Goal: Check status: Check status

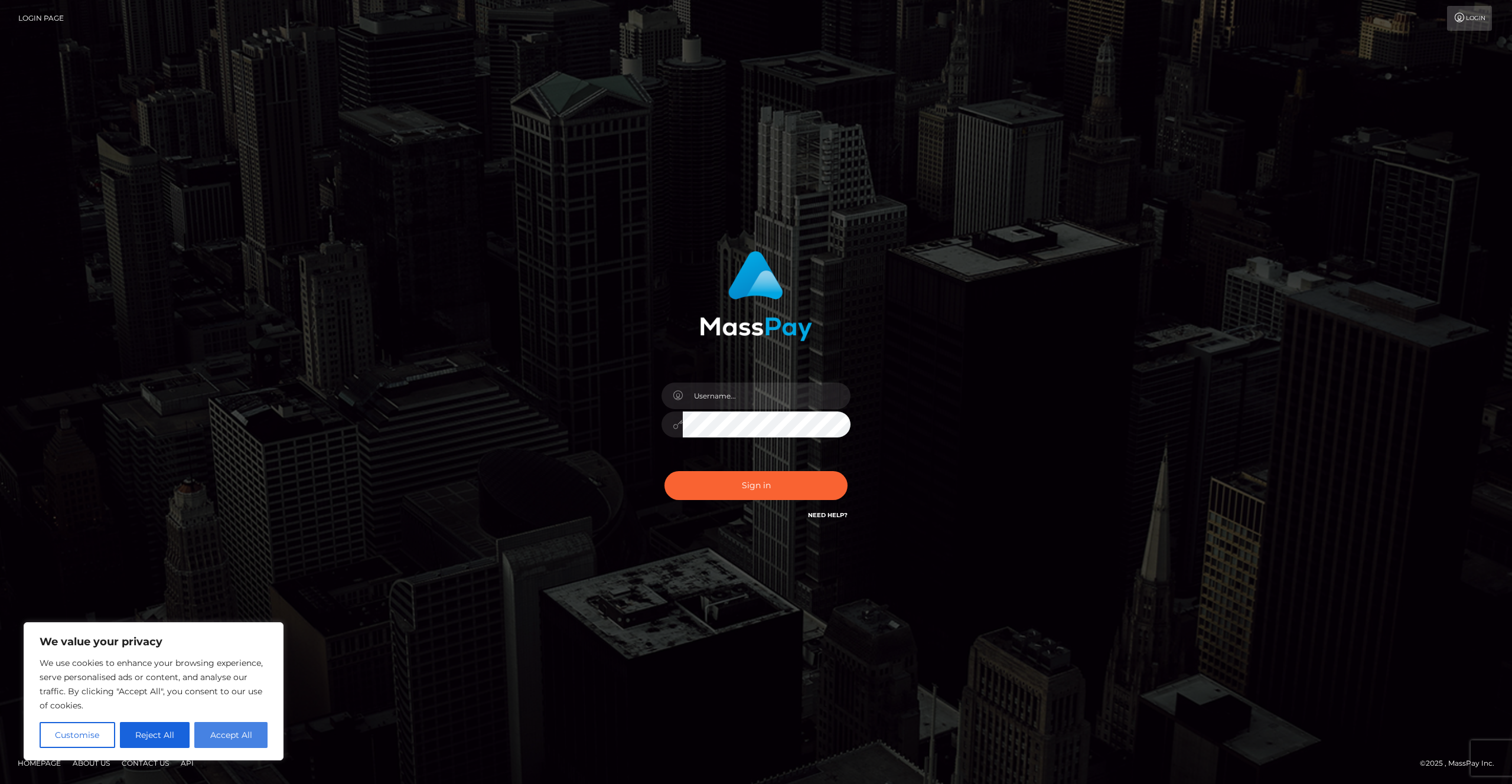
click at [244, 738] on button "Accept All" at bounding box center [231, 736] width 73 height 26
checkbox input "true"
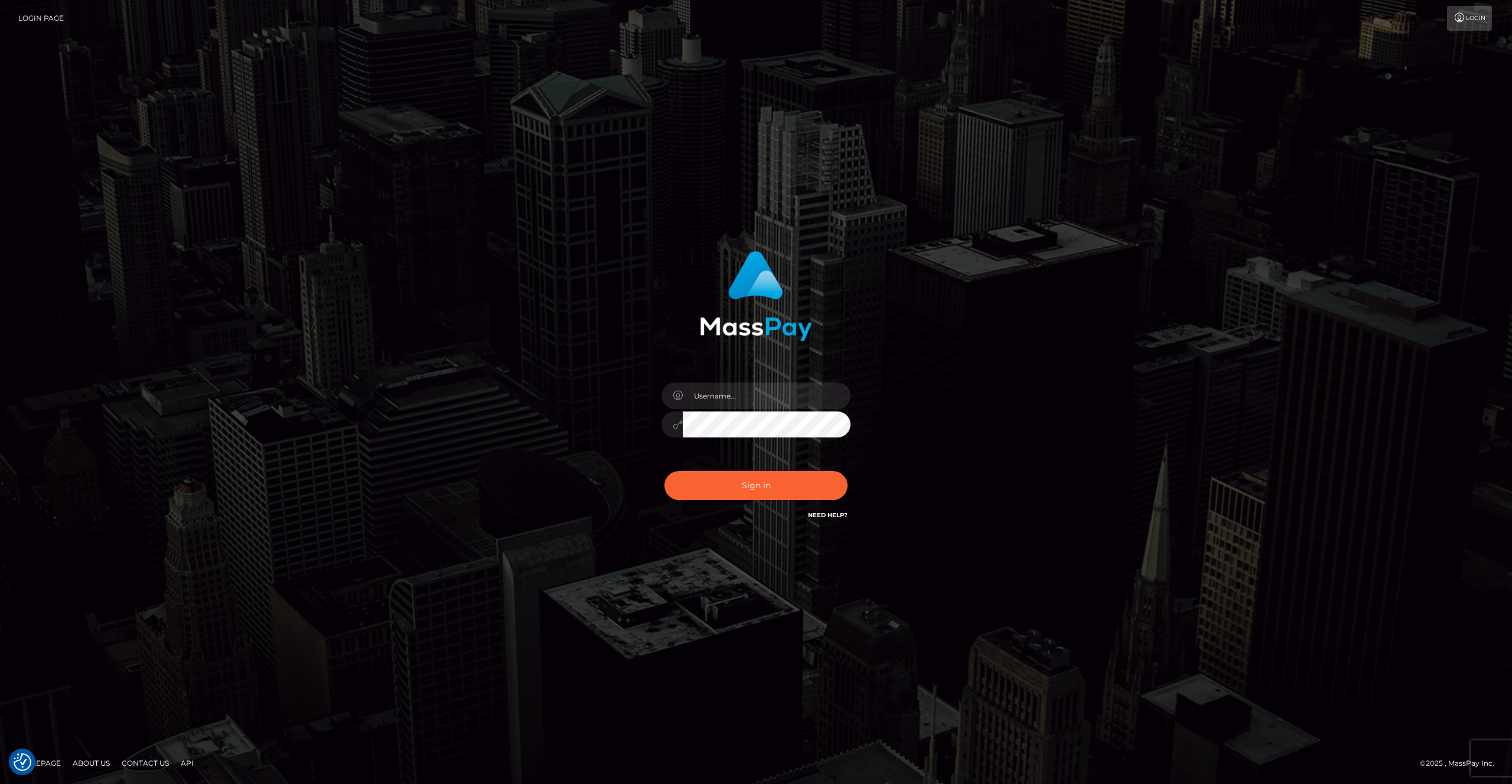
click at [532, 566] on div "Sign in" at bounding box center [756, 392] width 1512 height 478
click at [724, 392] on input "text" at bounding box center [766, 395] width 168 height 27
click at [803, 375] on div at bounding box center [756, 419] width 207 height 91
click at [789, 386] on input "text" at bounding box center [766, 395] width 168 height 27
type input "todd.kickrdev"
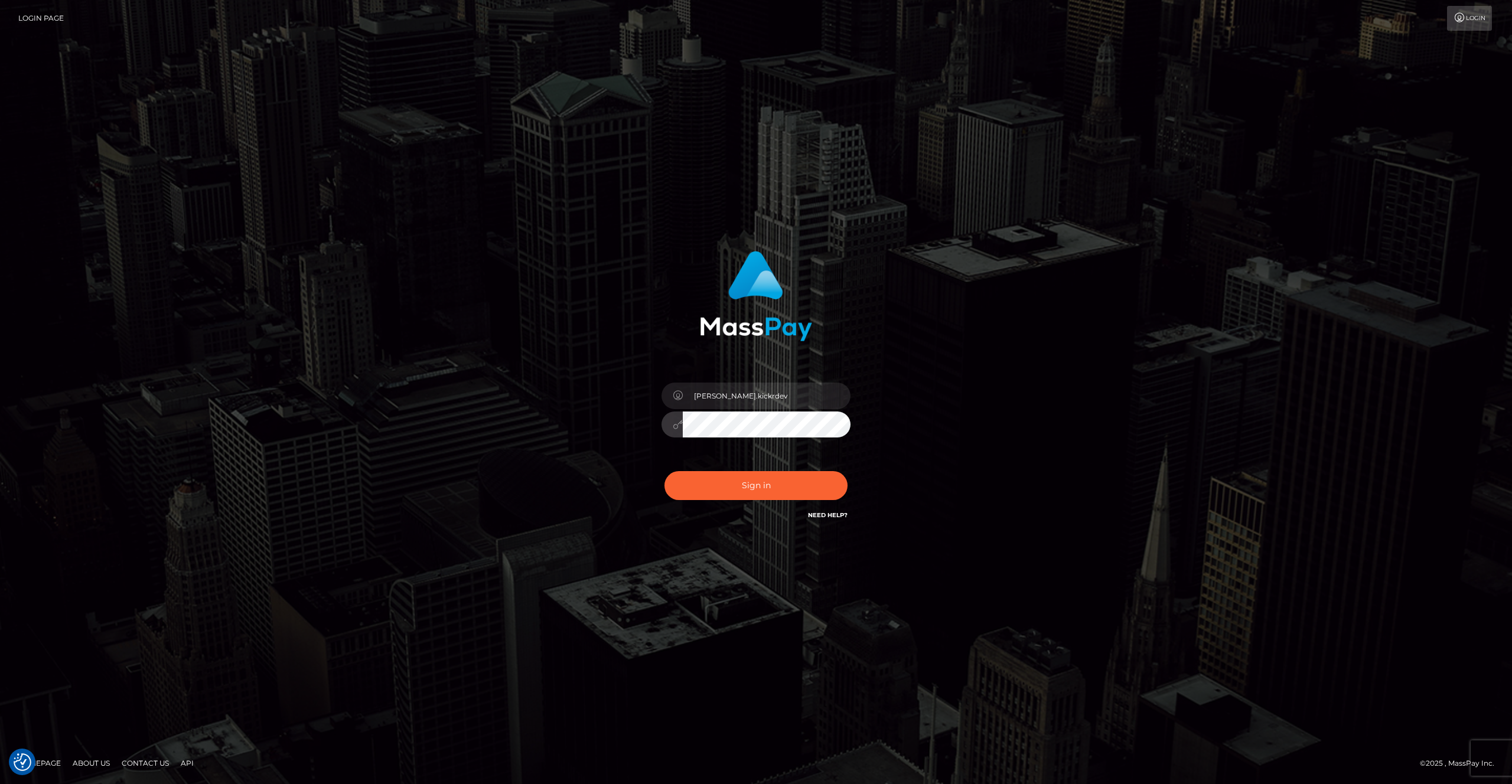
click at [710, 564] on div "todd.kickrdev" at bounding box center [756, 392] width 1512 height 478
click at [771, 397] on input "todd.kickrdev" at bounding box center [766, 395] width 168 height 27
click at [894, 425] on div "Sign in" at bounding box center [756, 387] width 310 height 289
click at [932, 453] on div "Sign in" at bounding box center [756, 392] width 674 height 301
click at [754, 285] on img at bounding box center [756, 297] width 112 height 91
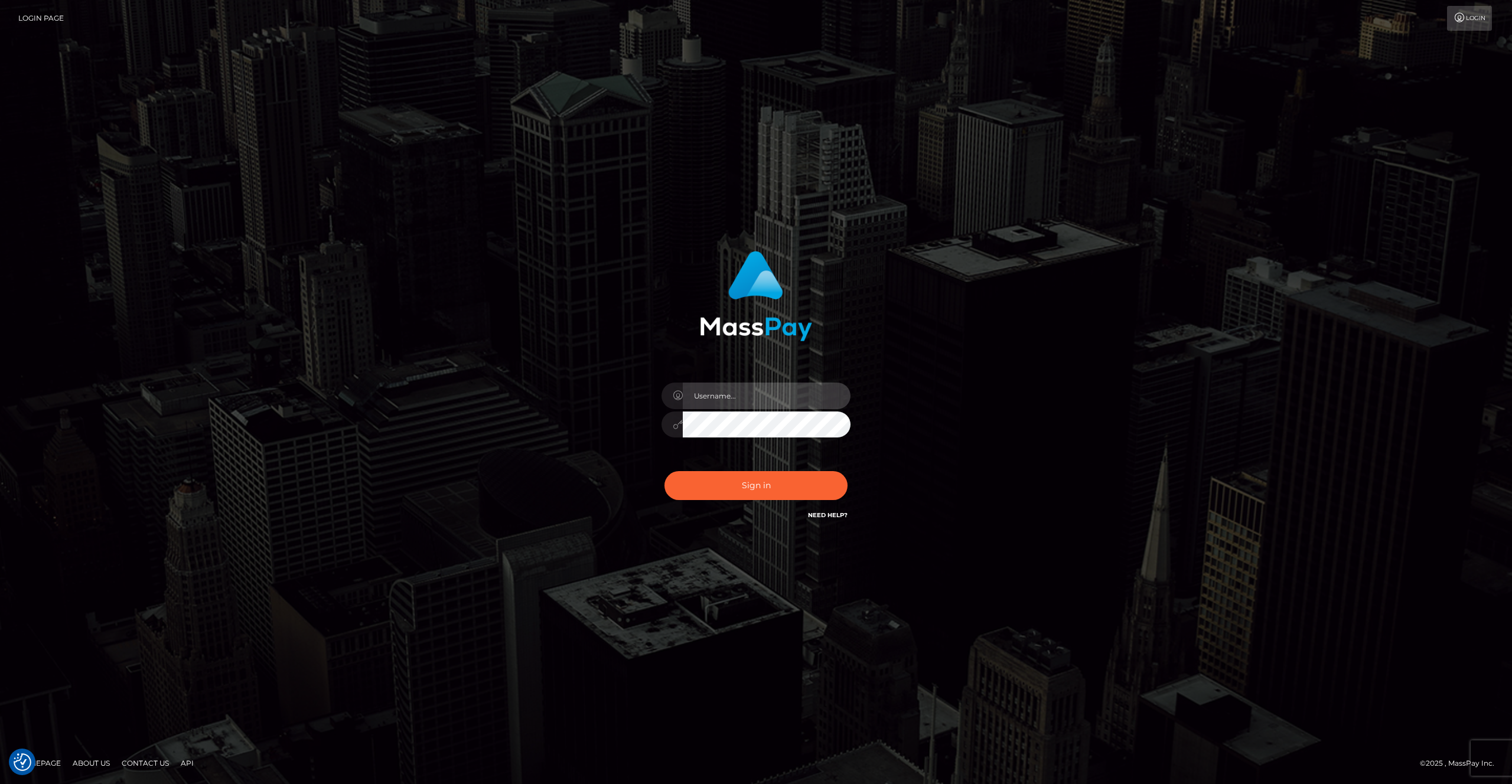
click at [733, 400] on input "text" at bounding box center [766, 395] width 168 height 27
type input "todd.kickrdev"
click at [721, 377] on div "todd.kickrdev" at bounding box center [756, 419] width 207 height 91
click at [771, 390] on input "todd.kickrdev" at bounding box center [766, 395] width 168 height 27
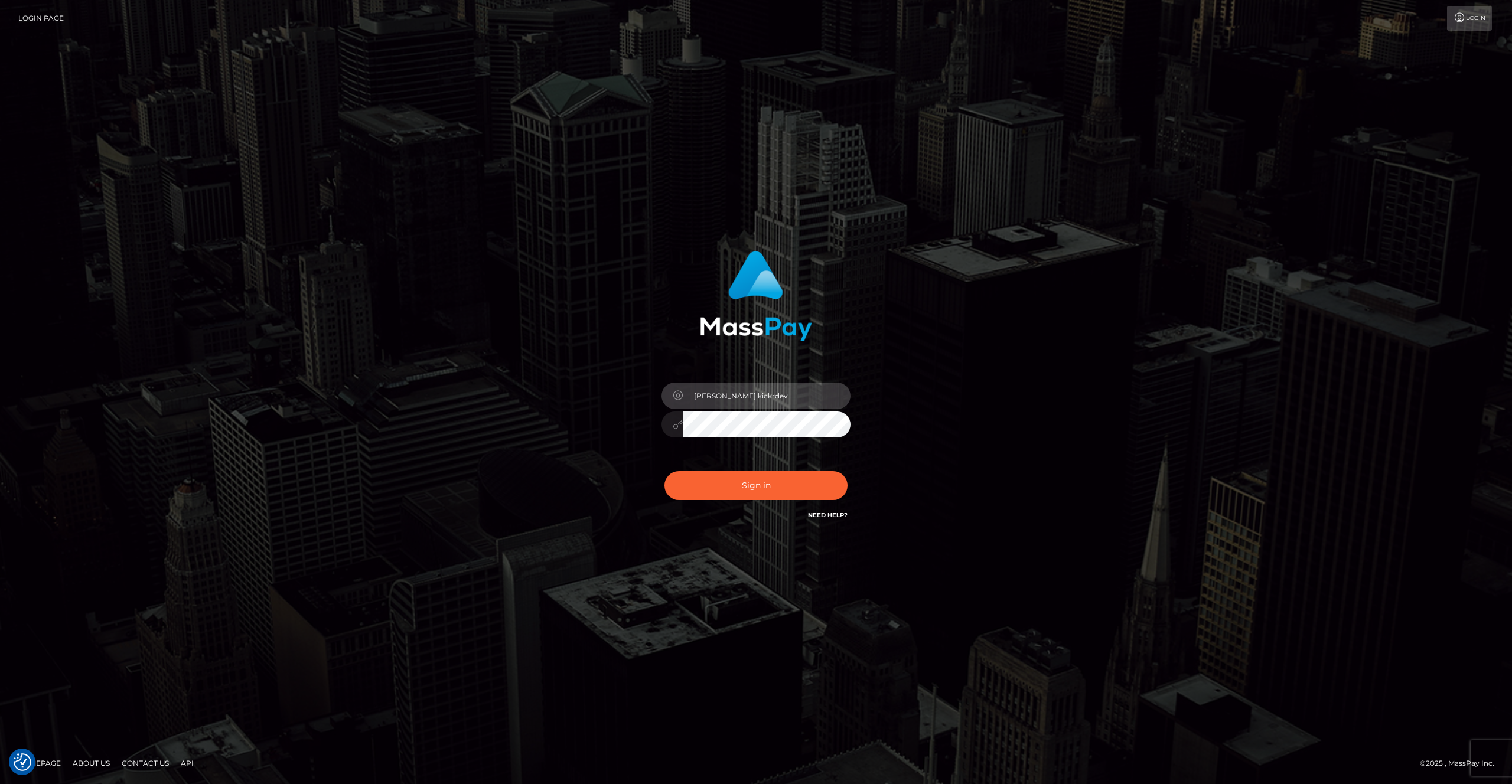
click at [771, 390] on input "todd.kickrdev" at bounding box center [766, 395] width 168 height 27
click at [751, 395] on input "todd.kickrdev" at bounding box center [766, 395] width 168 height 27
click at [717, 360] on div "Sign in" at bounding box center [756, 387] width 310 height 289
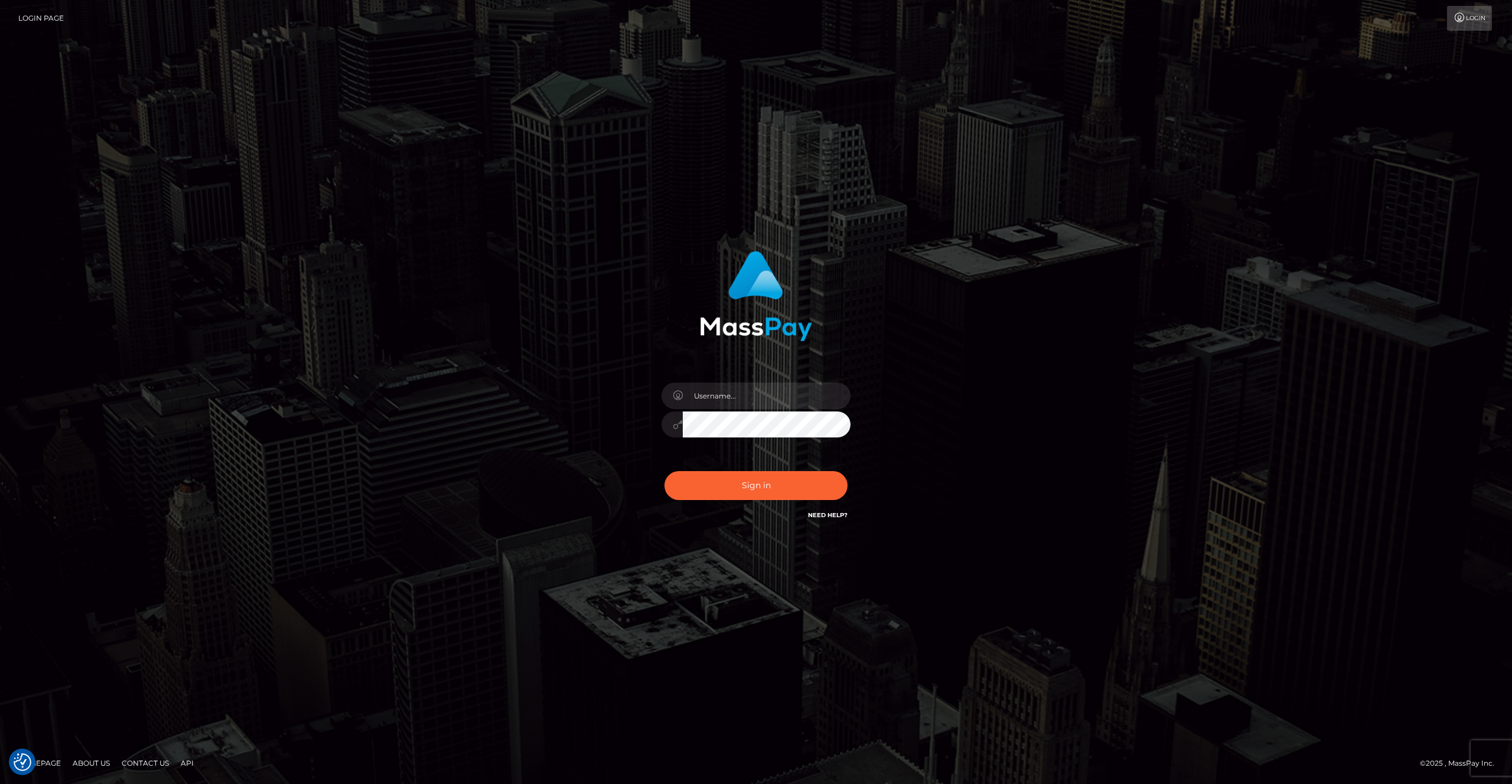
click at [717, 360] on div "Sign in" at bounding box center [756, 387] width 310 height 289
click at [770, 401] on input "text" at bounding box center [766, 395] width 168 height 27
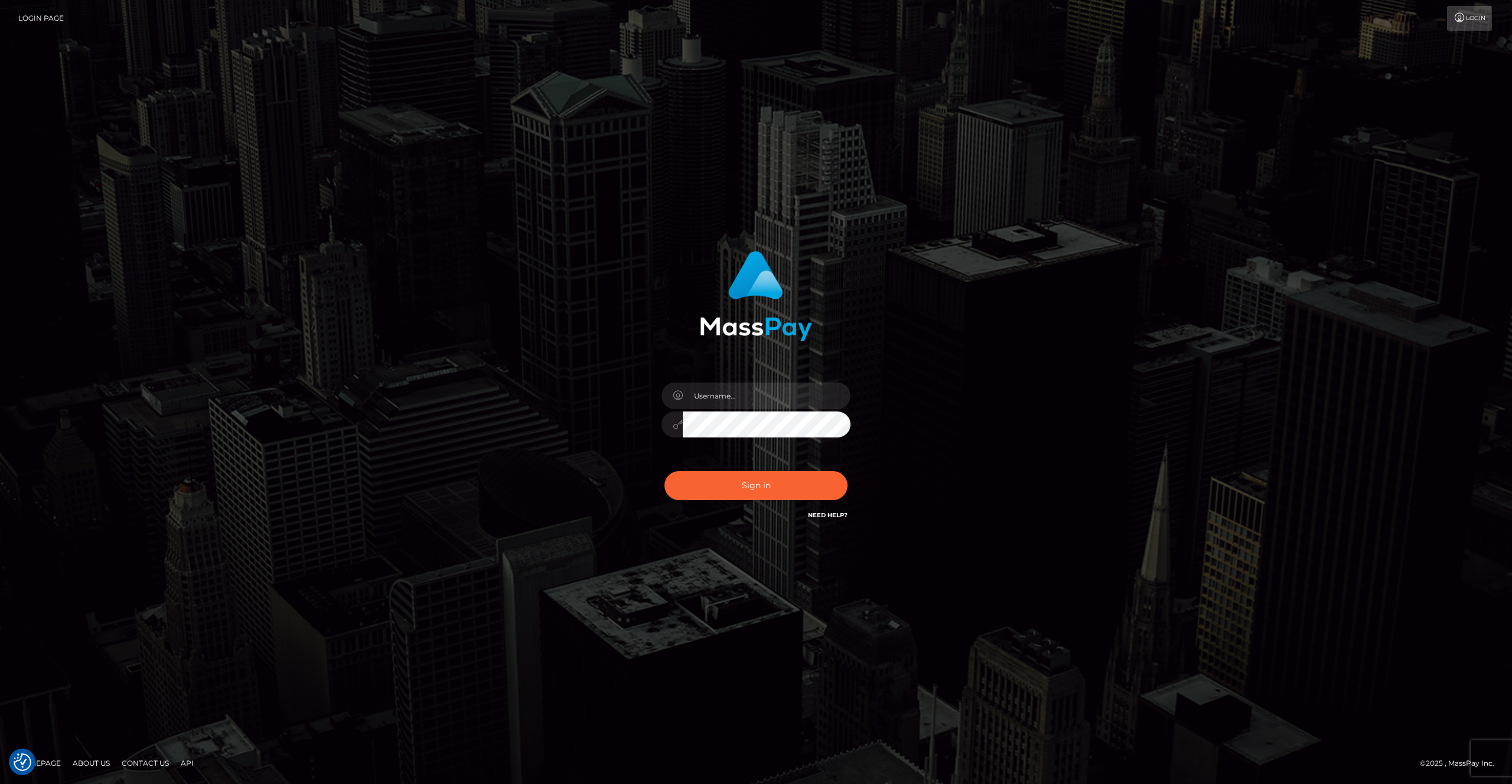
click at [788, 356] on div "Sign in" at bounding box center [756, 387] width 310 height 289
click at [741, 392] on input "text" at bounding box center [766, 395] width 168 height 27
type input "calum.smith"
click at [746, 485] on button "Sign in" at bounding box center [756, 485] width 183 height 29
click at [1000, 342] on div "Sign in" at bounding box center [756, 392] width 674 height 301
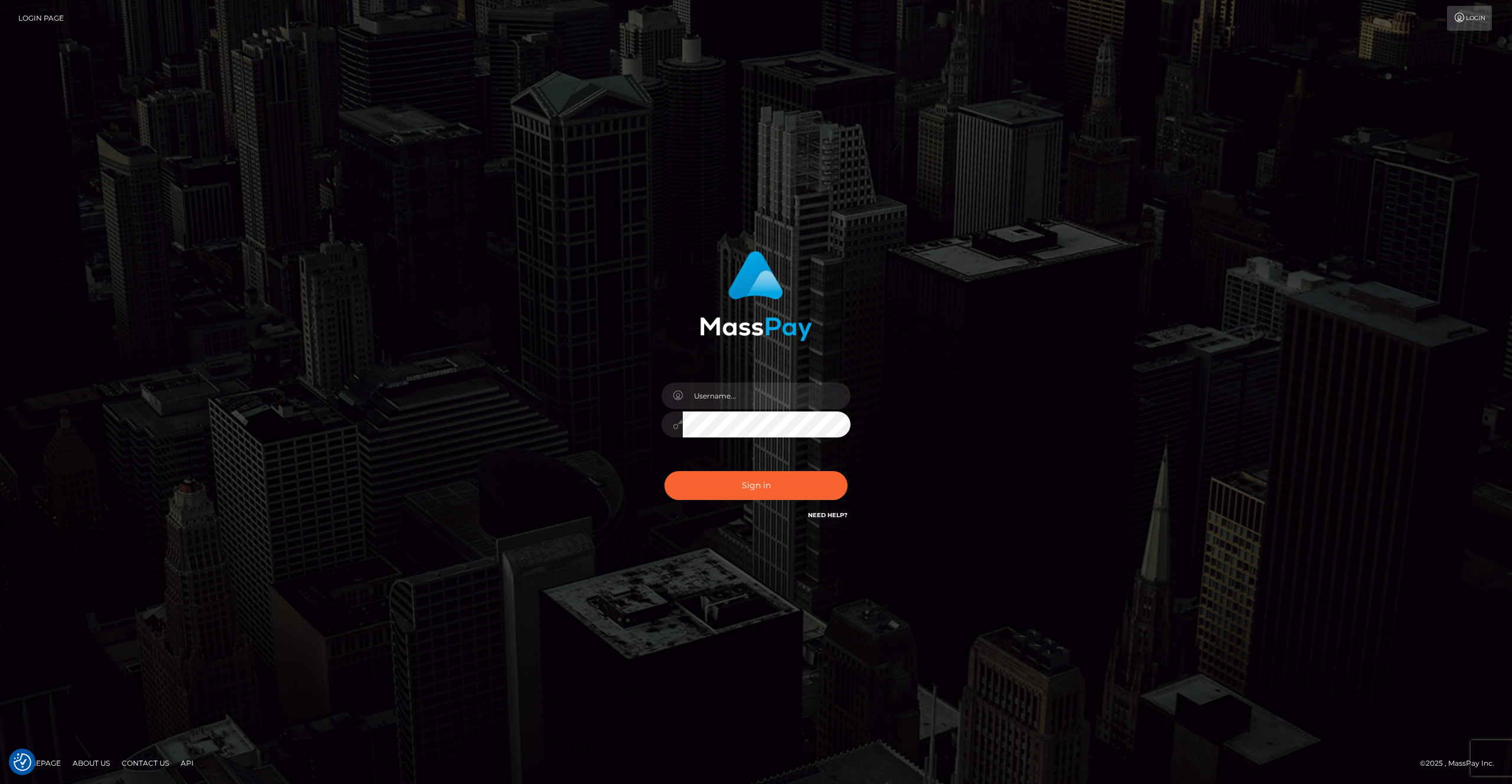
click at [1000, 342] on div "Sign in" at bounding box center [756, 392] width 674 height 301
click at [589, 263] on div "Sign in" at bounding box center [756, 392] width 674 height 301
click at [708, 397] on input "text" at bounding box center [766, 395] width 168 height 27
type input "calum.smith"
click at [602, 420] on div "calum.smith Sign in" at bounding box center [756, 387] width 310 height 289
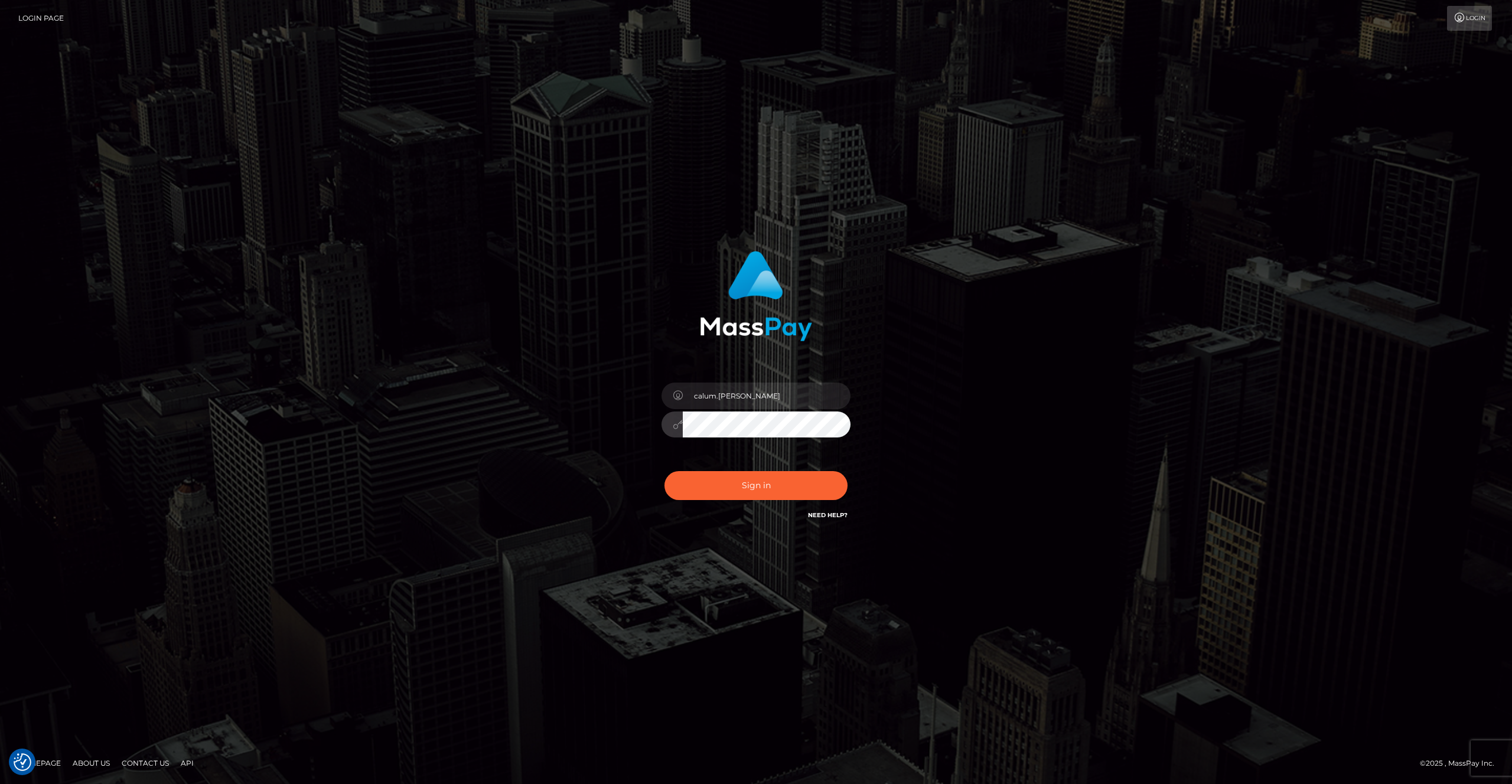
click at [634, 417] on div "calum.smith Sign in" at bounding box center [756, 387] width 310 height 289
click at [748, 488] on button "Sign in" at bounding box center [756, 485] width 183 height 29
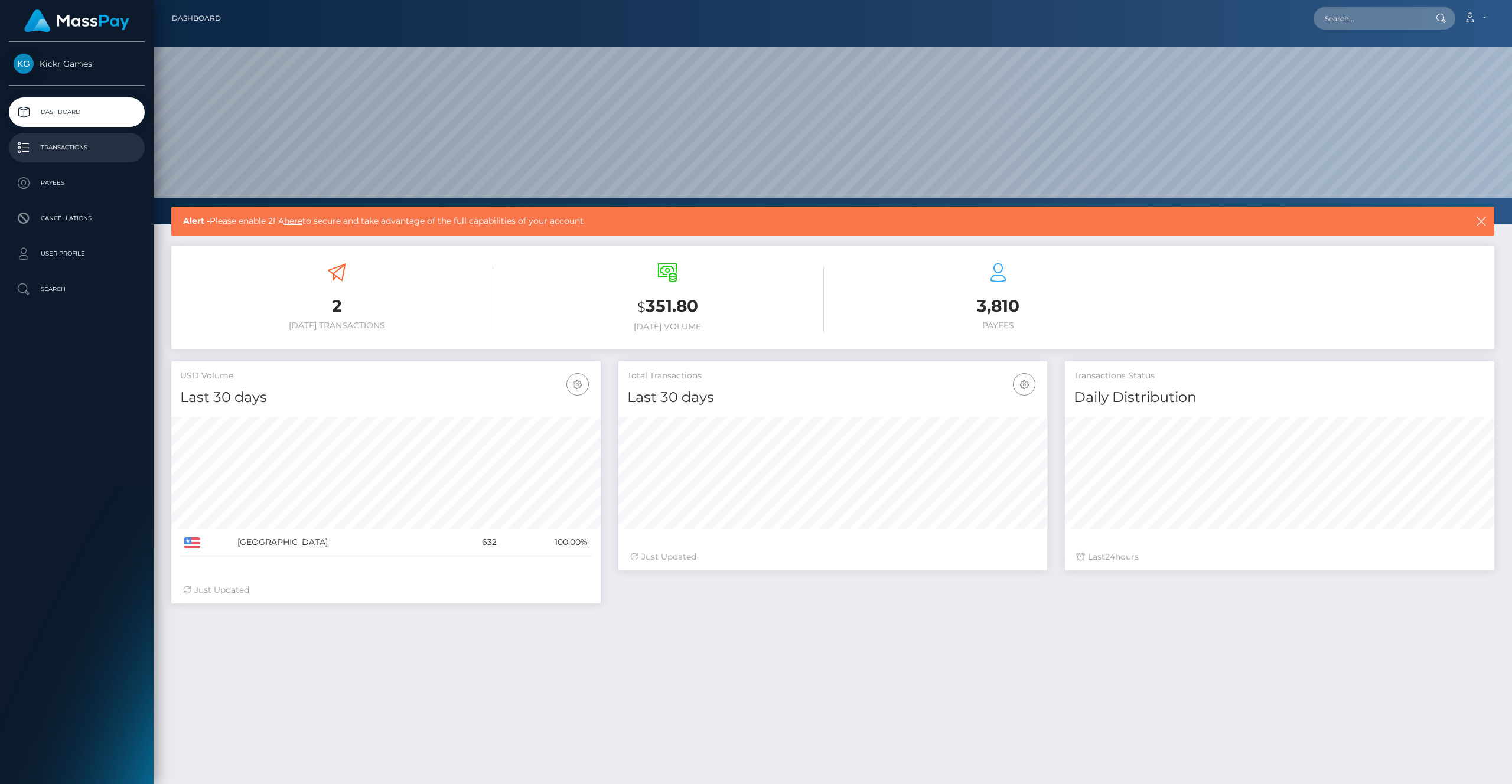
click at [52, 136] on link "Transactions" at bounding box center [77, 148] width 136 height 30
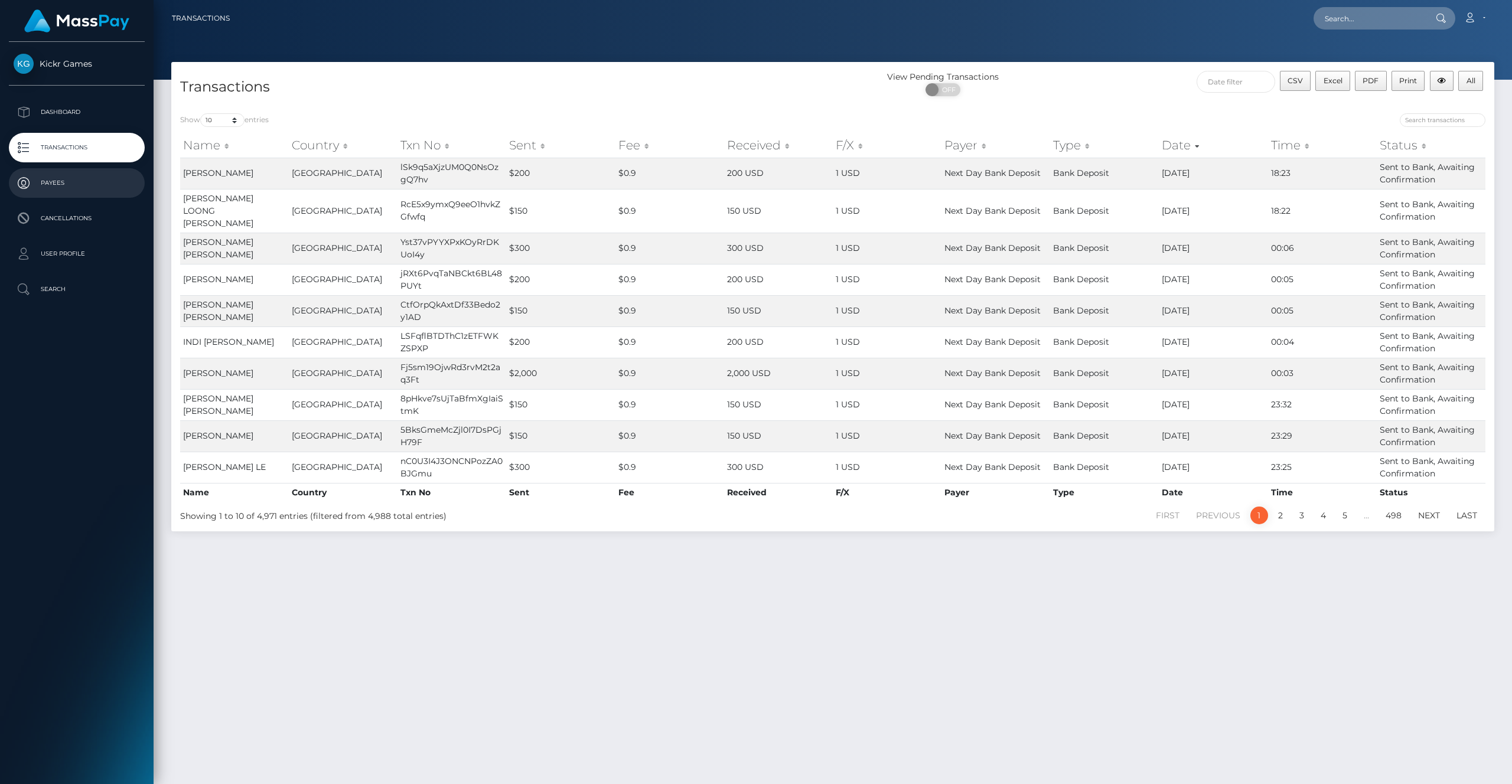
click at [68, 195] on link "Payees" at bounding box center [77, 183] width 136 height 30
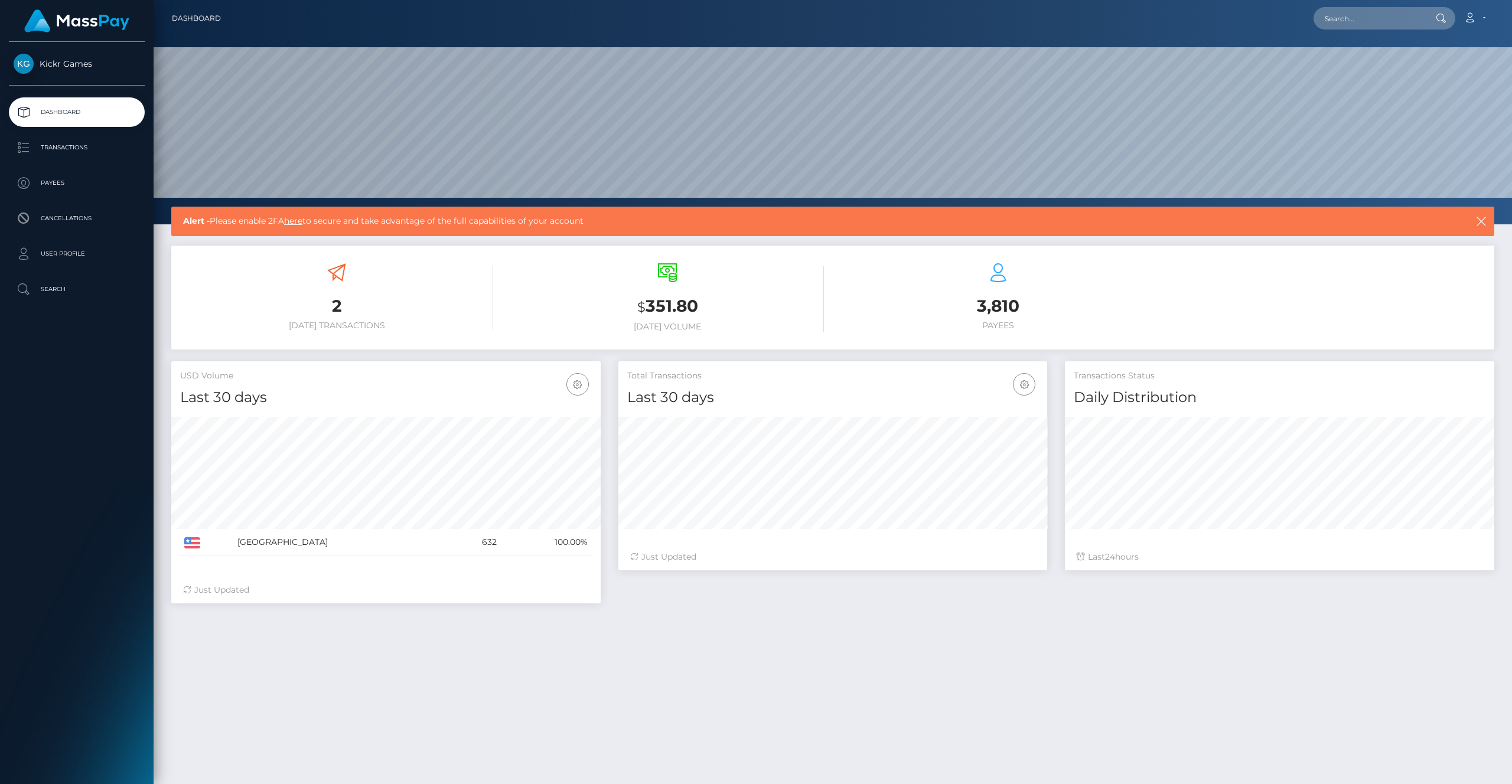
scroll to position [209, 429]
click at [62, 260] on p "User Profile" at bounding box center [77, 254] width 126 height 18
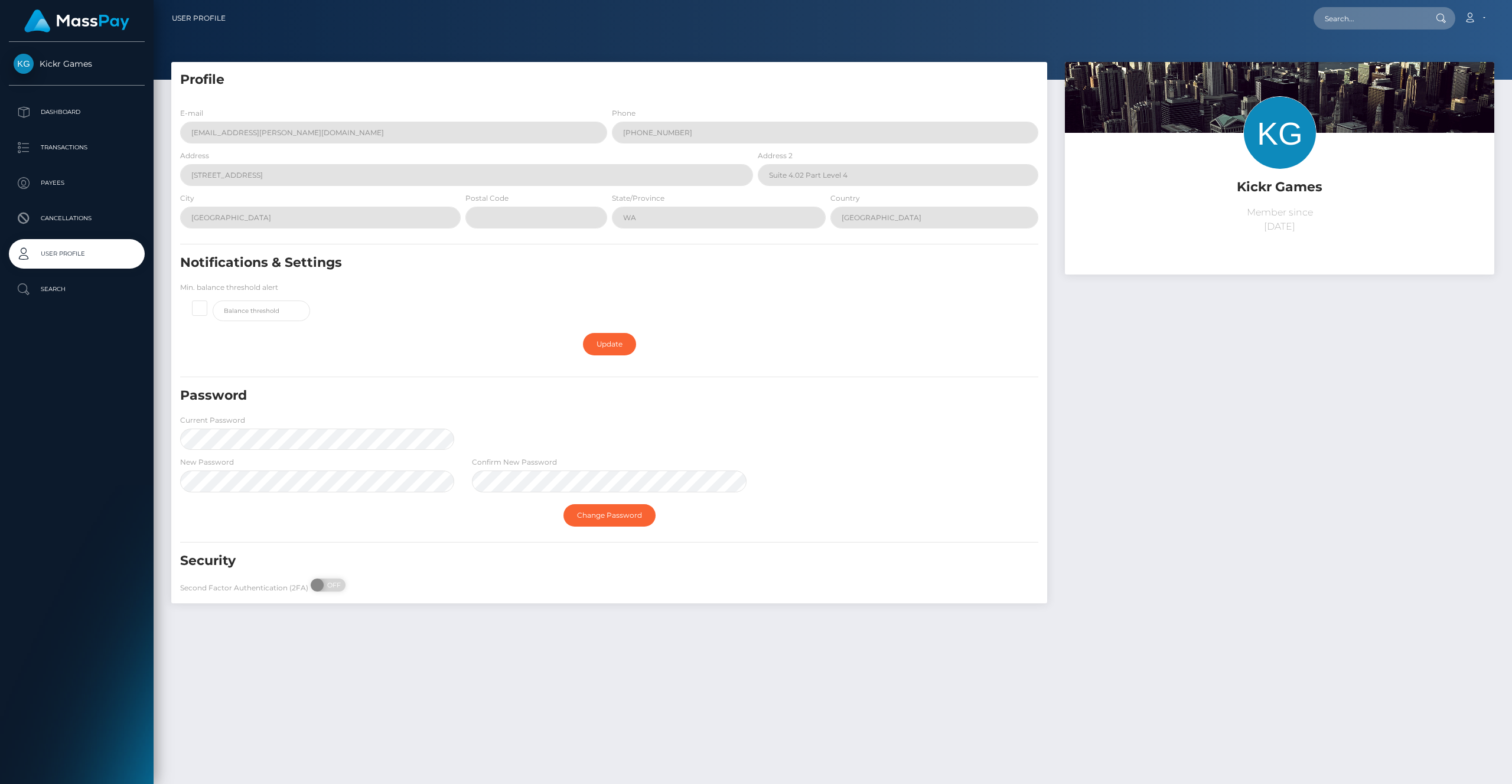
click at [326, 578] on div "Security" at bounding box center [537, 566] width 730 height 28
click at [325, 588] on span "OFF" at bounding box center [332, 585] width 30 height 13
checkbox input "true"
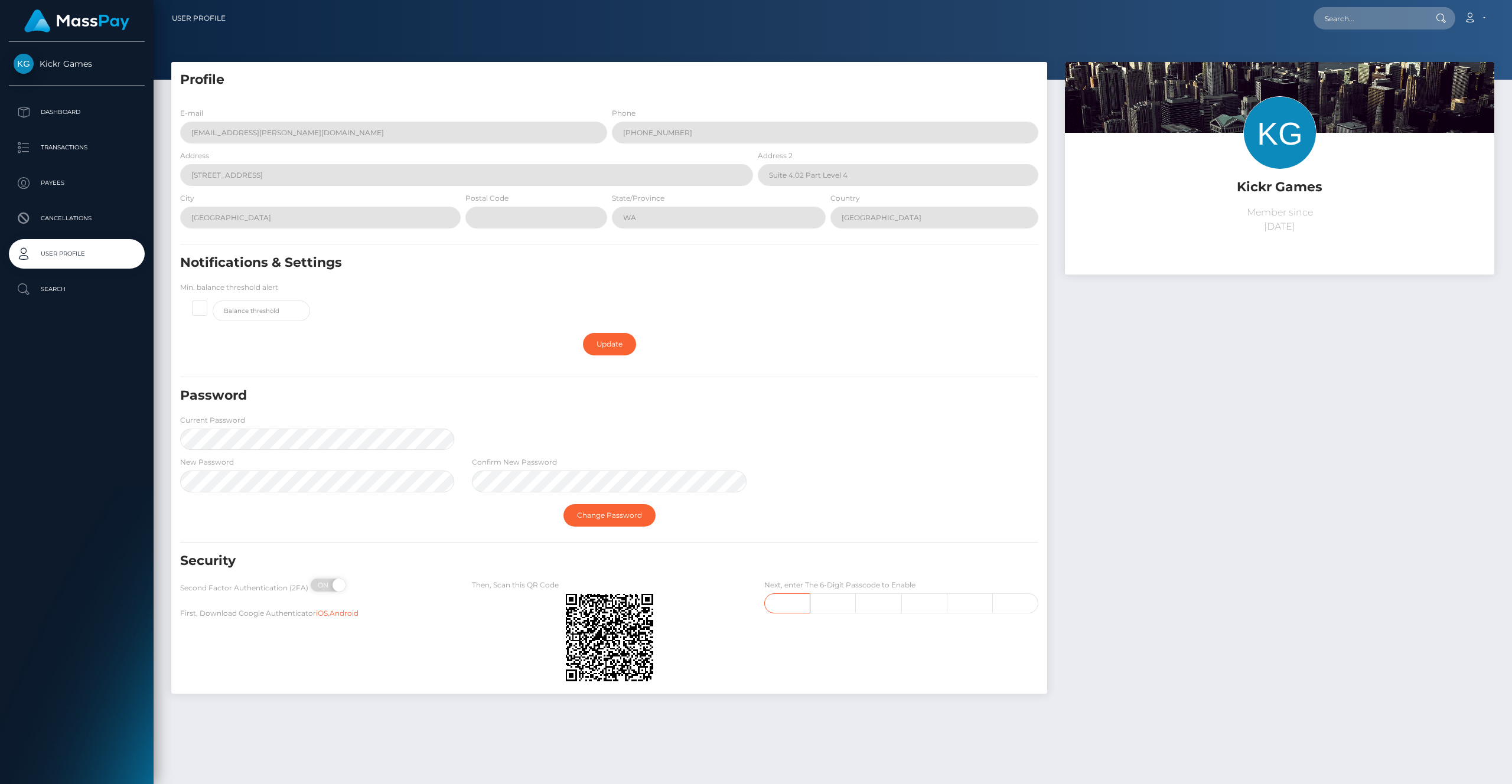
click at [789, 609] on input "text" at bounding box center [787, 604] width 46 height 20
type input "7"
type input "5"
type input "6"
type input "5"
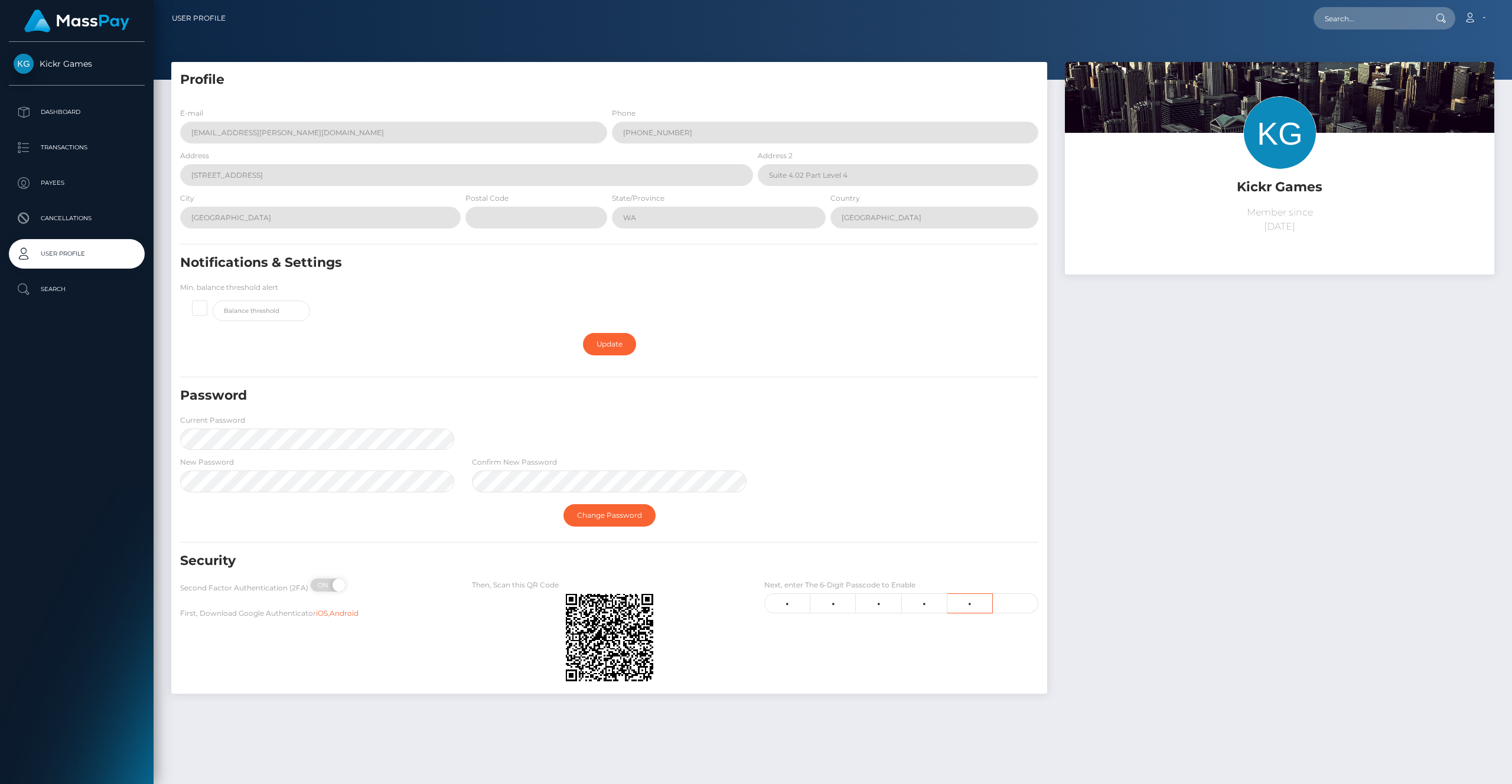
type input "8"
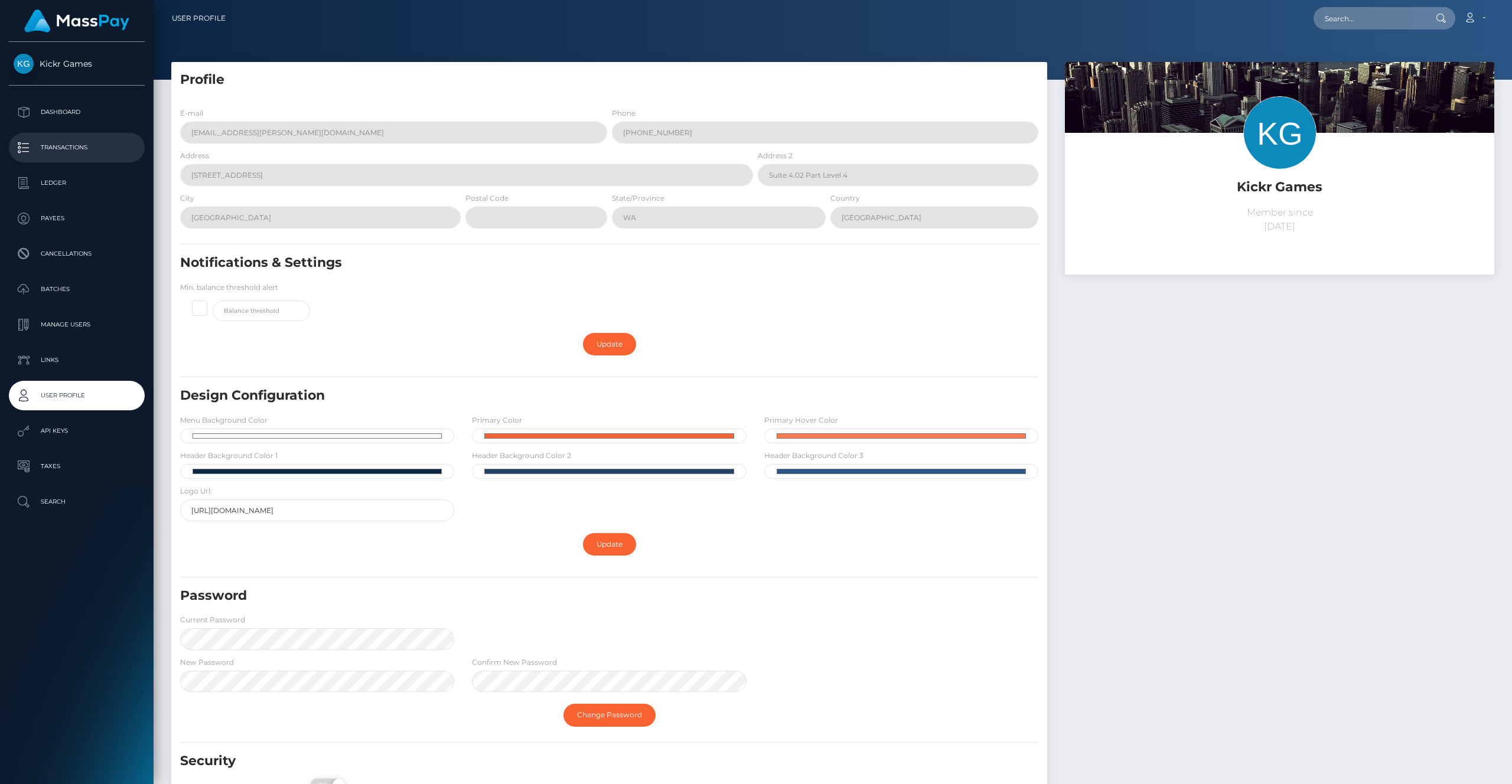
click at [68, 142] on p "Transactions" at bounding box center [77, 148] width 126 height 18
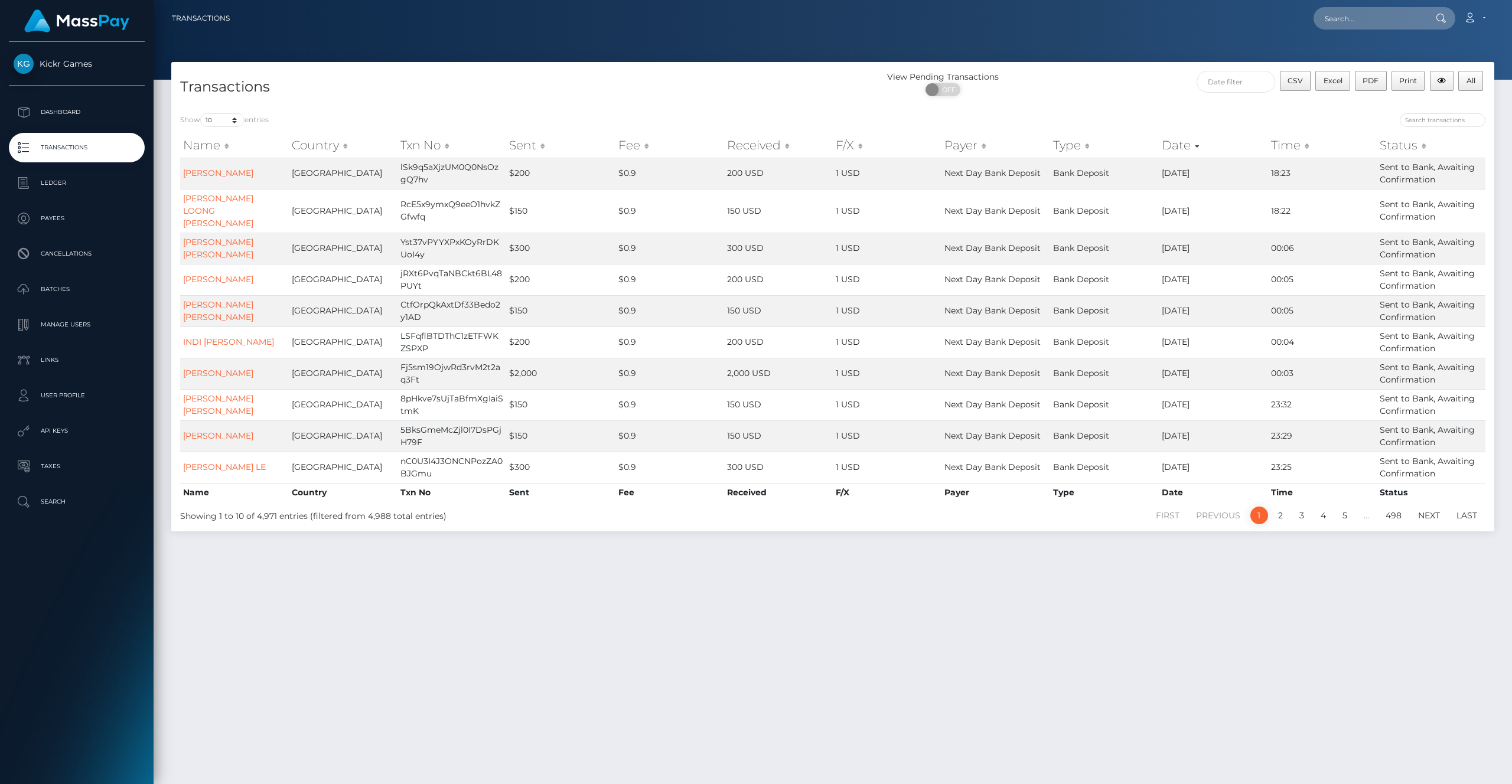
click at [1402, 148] on th "Status" at bounding box center [1431, 145] width 108 height 24
click at [1433, 507] on link "Next" at bounding box center [1429, 516] width 35 height 18
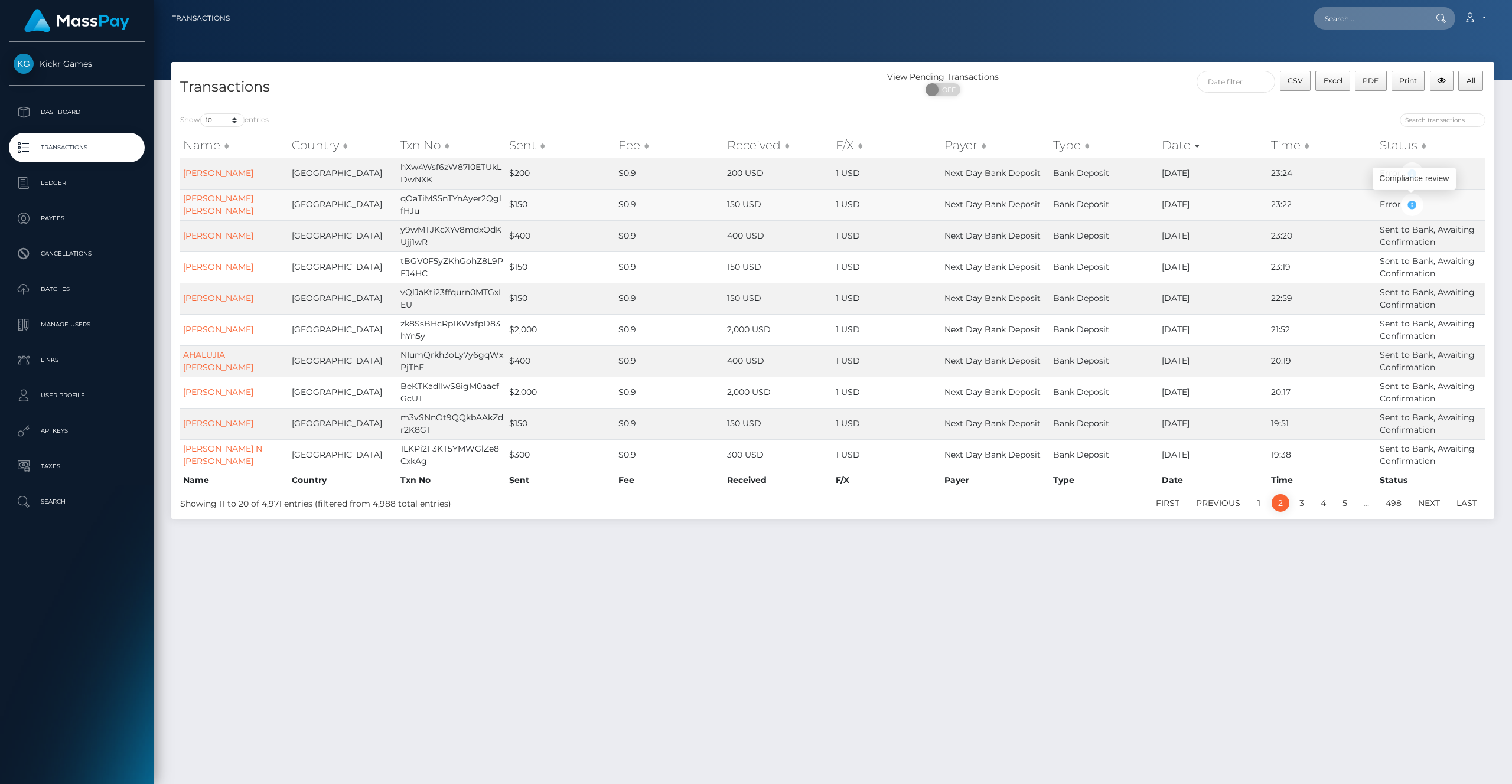
click at [1411, 204] on icon "button" at bounding box center [1412, 205] width 14 height 15
click at [543, 198] on td "$150" at bounding box center [560, 205] width 108 height 32
drag, startPoint x: 436, startPoint y: 214, endPoint x: 395, endPoint y: 198, distance: 44.0
click at [395, 198] on tr "JOSE Jesus MARTINEZ United States qOaTiMS5nTYnAyer2QglfHJu $150 $0.9 150 USD 1 …" at bounding box center [833, 205] width 1306 height 32
click at [422, 208] on td "qOaTiMS5nTYnAyer2QglfHJu" at bounding box center [452, 205] width 108 height 32
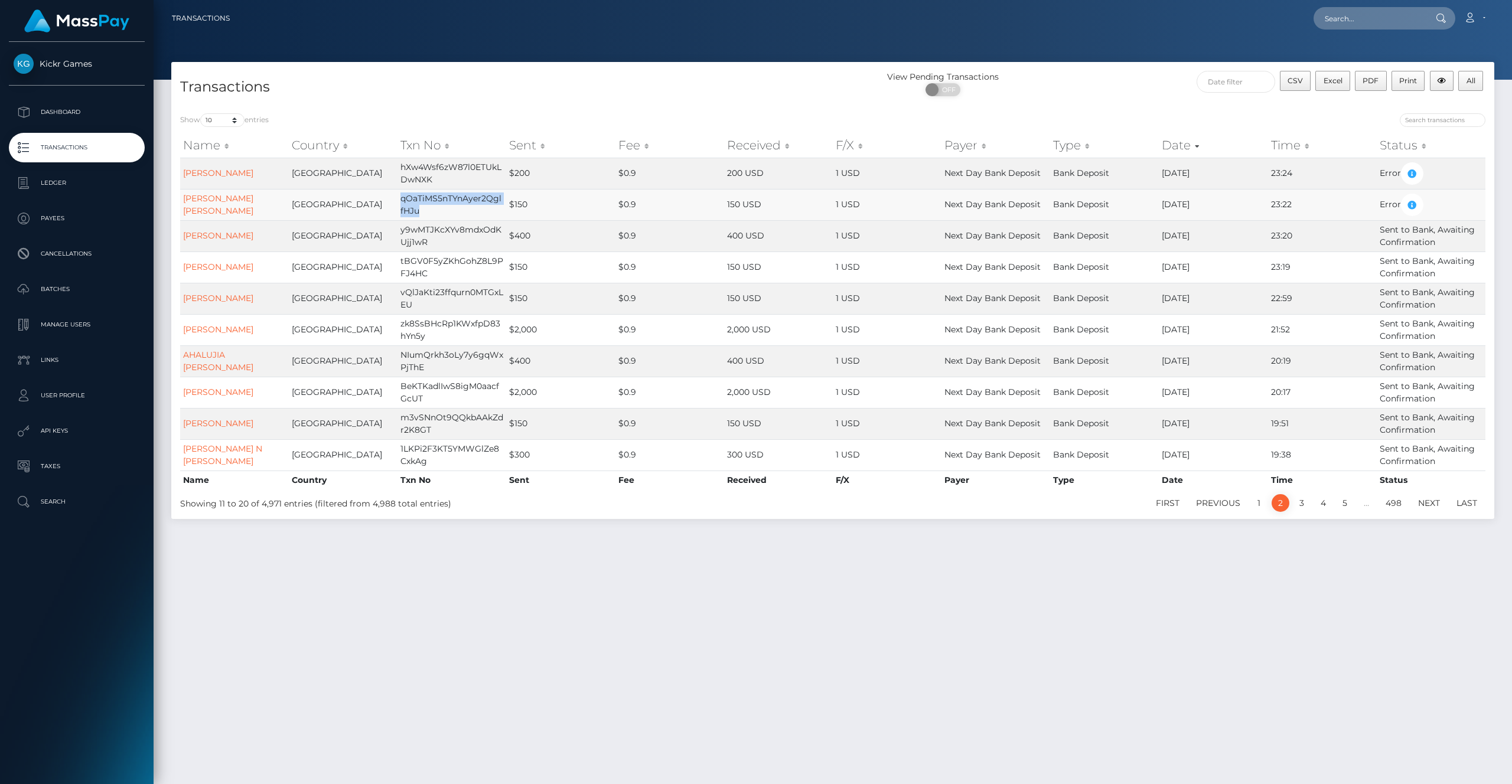
drag, startPoint x: 423, startPoint y: 211, endPoint x: 401, endPoint y: 203, distance: 23.4
click at [401, 203] on td "qOaTiMS5nTYnAyer2QglfHJu" at bounding box center [452, 205] width 108 height 32
copy td "qOaTiMS5nTYnAyer2QglfHJu"
click at [879, 223] on td "1 USD" at bounding box center [888, 236] width 108 height 32
click at [954, 594] on div "Transactions View Pending Transactions ON OFF CSV Excel PDF Print All Show 10 2…" at bounding box center [833, 418] width 1359 height 712
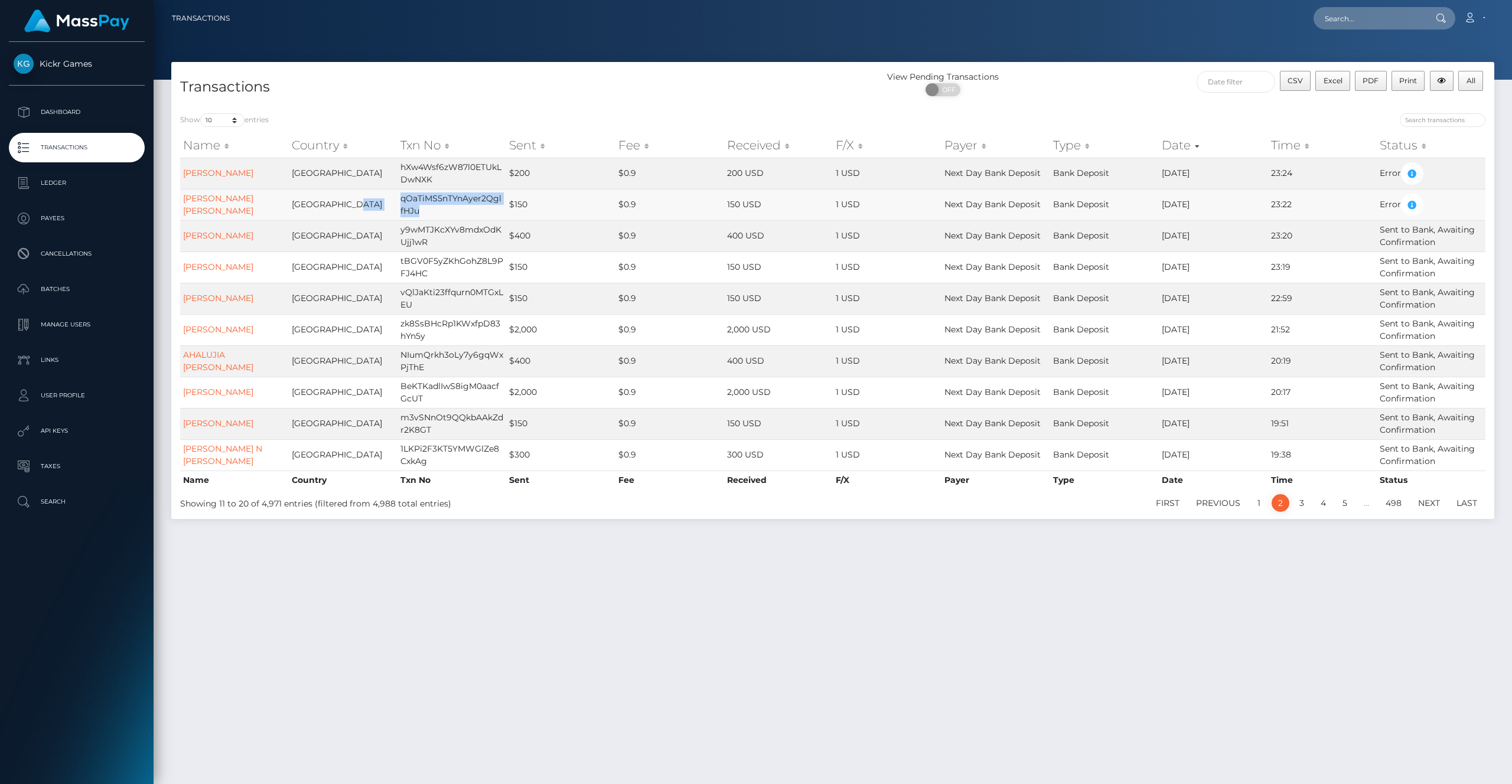
drag, startPoint x: 443, startPoint y: 208, endPoint x: 397, endPoint y: 199, distance: 46.9
click at [397, 199] on td "qOaTiMS5nTYnAyer2QglfHJu" at bounding box center [452, 205] width 108 height 32
copy tr "qOaTiMS5nTYnAyer2QglfHJu"
click at [844, 251] on td "1 USD" at bounding box center [888, 267] width 108 height 32
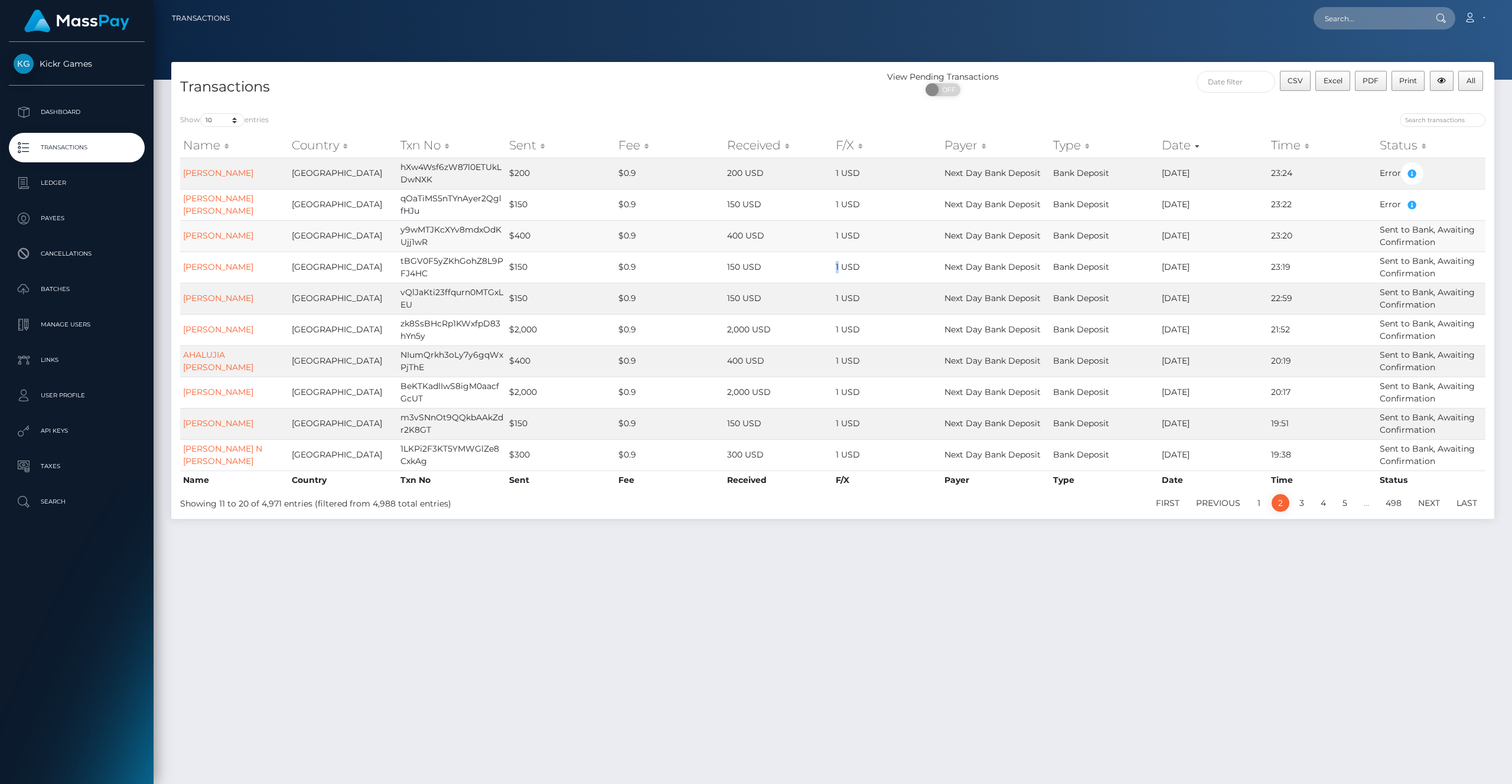
click at [851, 228] on td "1 USD" at bounding box center [888, 236] width 108 height 32
click at [1366, 182] on td "23:24" at bounding box center [1323, 174] width 108 height 32
click at [639, 209] on td "$0.9" at bounding box center [670, 205] width 108 height 32
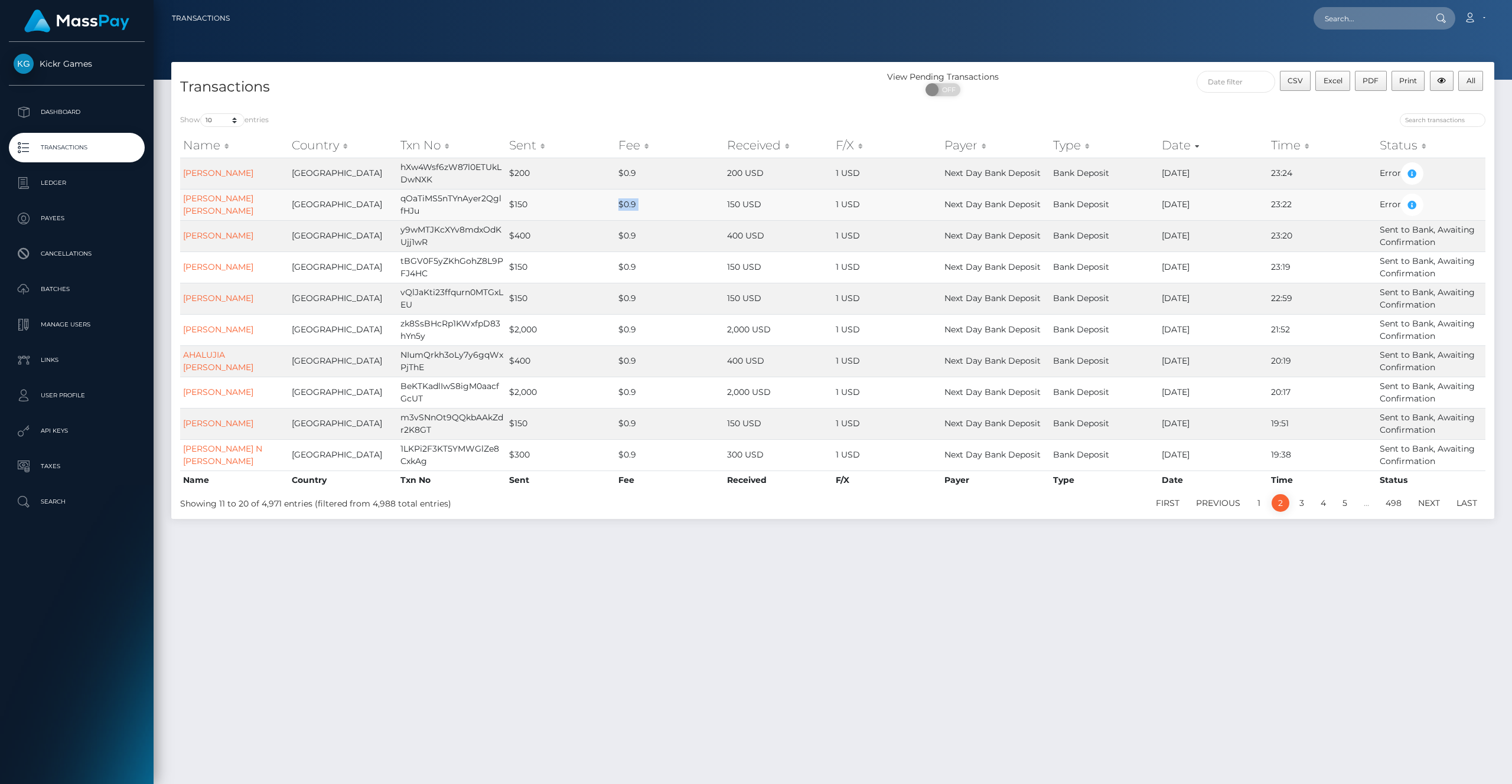
click at [637, 208] on td "$0.9" at bounding box center [670, 205] width 108 height 32
drag, startPoint x: 638, startPoint y: 205, endPoint x: 626, endPoint y: 205, distance: 12.0
click at [626, 205] on td "$0.9" at bounding box center [670, 205] width 108 height 32
click at [677, 225] on td "$0.9" at bounding box center [670, 236] width 108 height 32
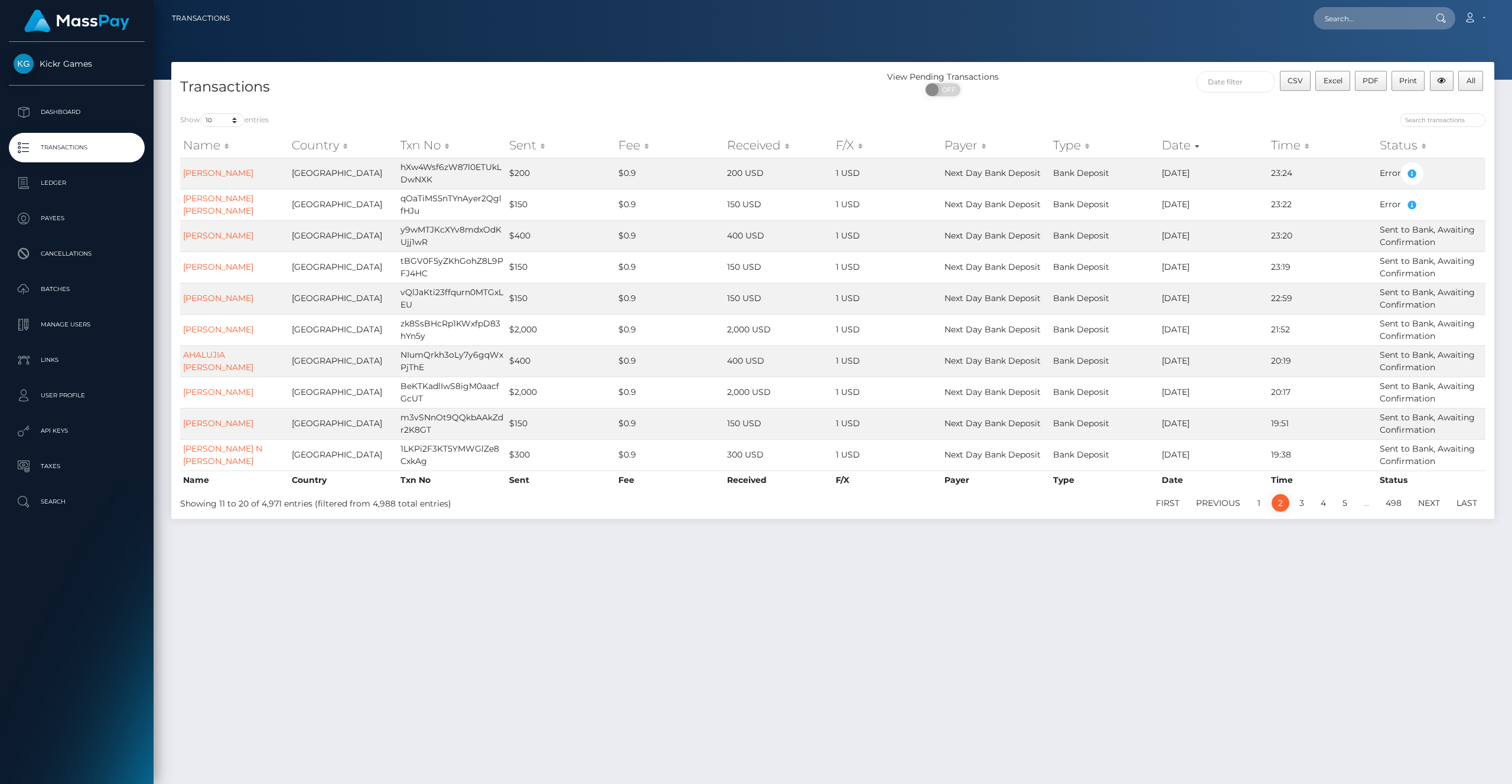
click at [740, 475] on th "Received" at bounding box center [778, 479] width 108 height 19
click at [749, 482] on th "Received" at bounding box center [778, 479] width 108 height 19
click at [840, 478] on th "F/X" at bounding box center [888, 479] width 108 height 19
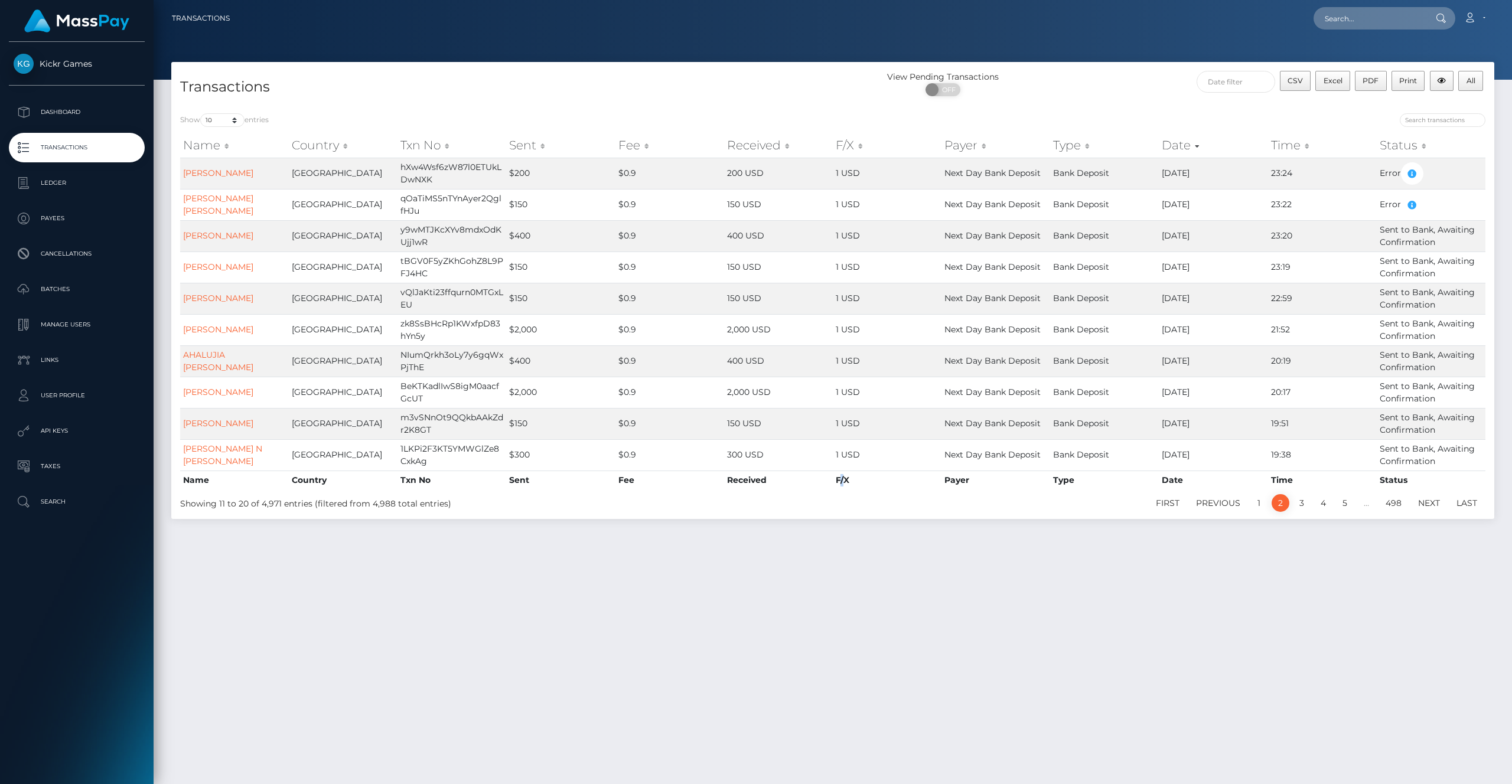
click at [840, 486] on th "F/X" at bounding box center [888, 479] width 108 height 19
click at [958, 477] on th "Payer" at bounding box center [996, 479] width 108 height 19
click at [1066, 478] on th "Type" at bounding box center [1105, 479] width 108 height 19
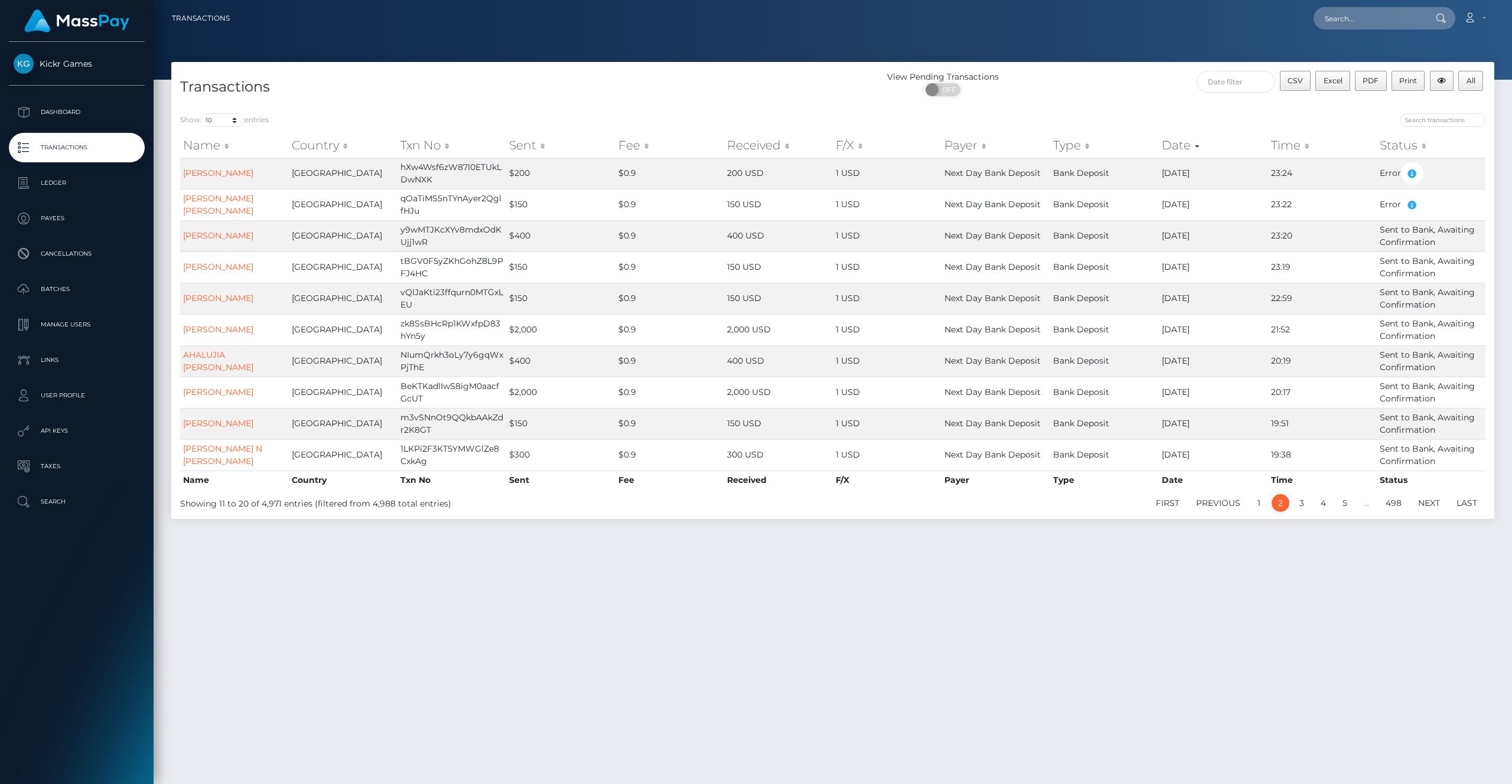
click at [1073, 498] on ul "First Previous 1 2 3 4 5 … 498 Next Last" at bounding box center [1109, 503] width 755 height 18
click at [1067, 484] on th "Type" at bounding box center [1105, 479] width 108 height 19
click at [1078, 490] on div "Name Country Txn No Sent Fee Received F/X Payer Type Date Time Status Name Coun…" at bounding box center [833, 312] width 1324 height 363
click at [1059, 481] on th "Type" at bounding box center [1105, 479] width 108 height 19
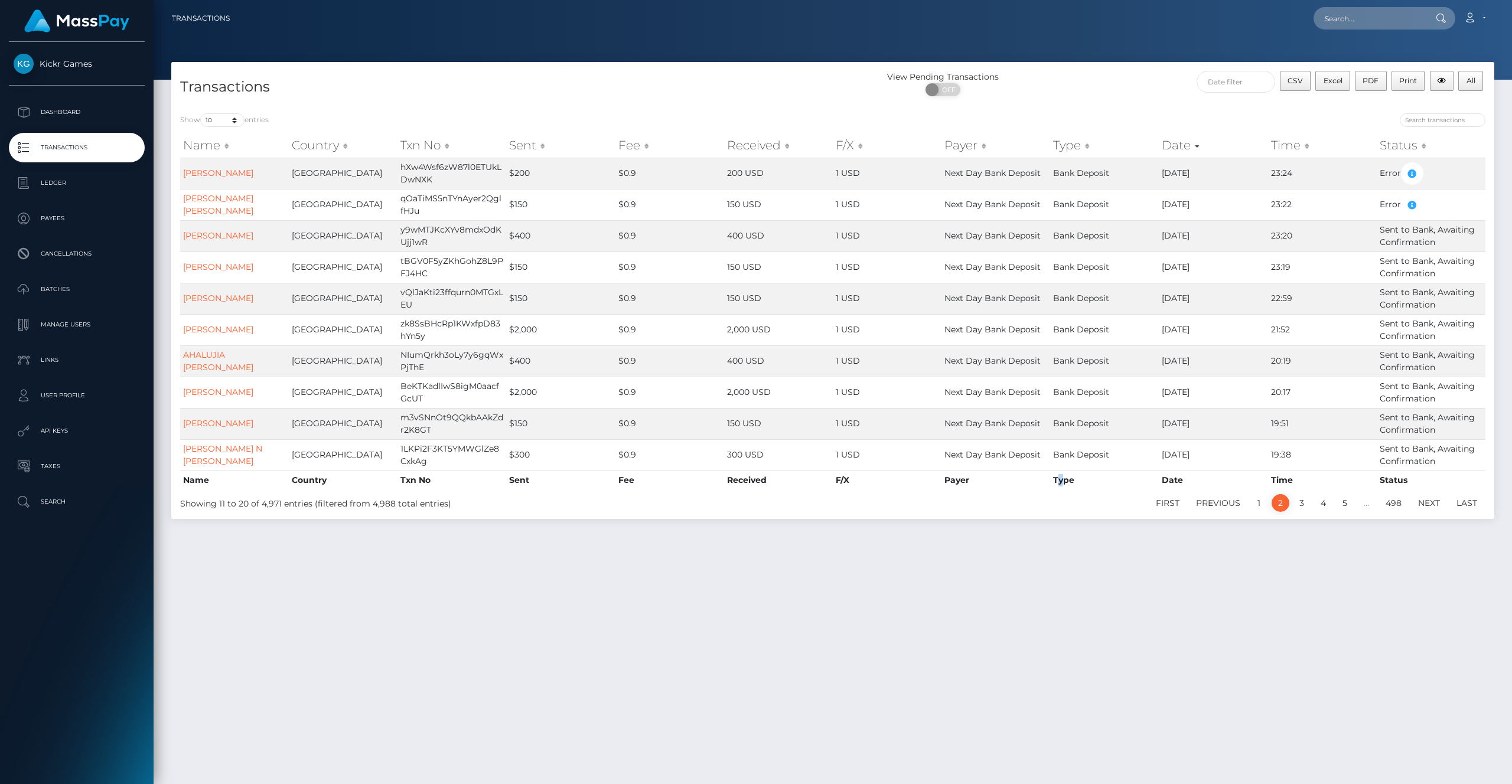
click at [1075, 504] on ul "First Previous 1 2 3 4 5 … 498 Next Last" at bounding box center [1109, 503] width 755 height 18
click at [1064, 483] on th "Type" at bounding box center [1105, 479] width 108 height 19
click at [1074, 497] on ul "First Previous 1 2 3 4 5 … 498 Next Last" at bounding box center [1109, 503] width 755 height 18
drag, startPoint x: 1075, startPoint y: 485, endPoint x: 1058, endPoint y: 485, distance: 17.0
click at [1058, 485] on th "Type" at bounding box center [1105, 479] width 108 height 19
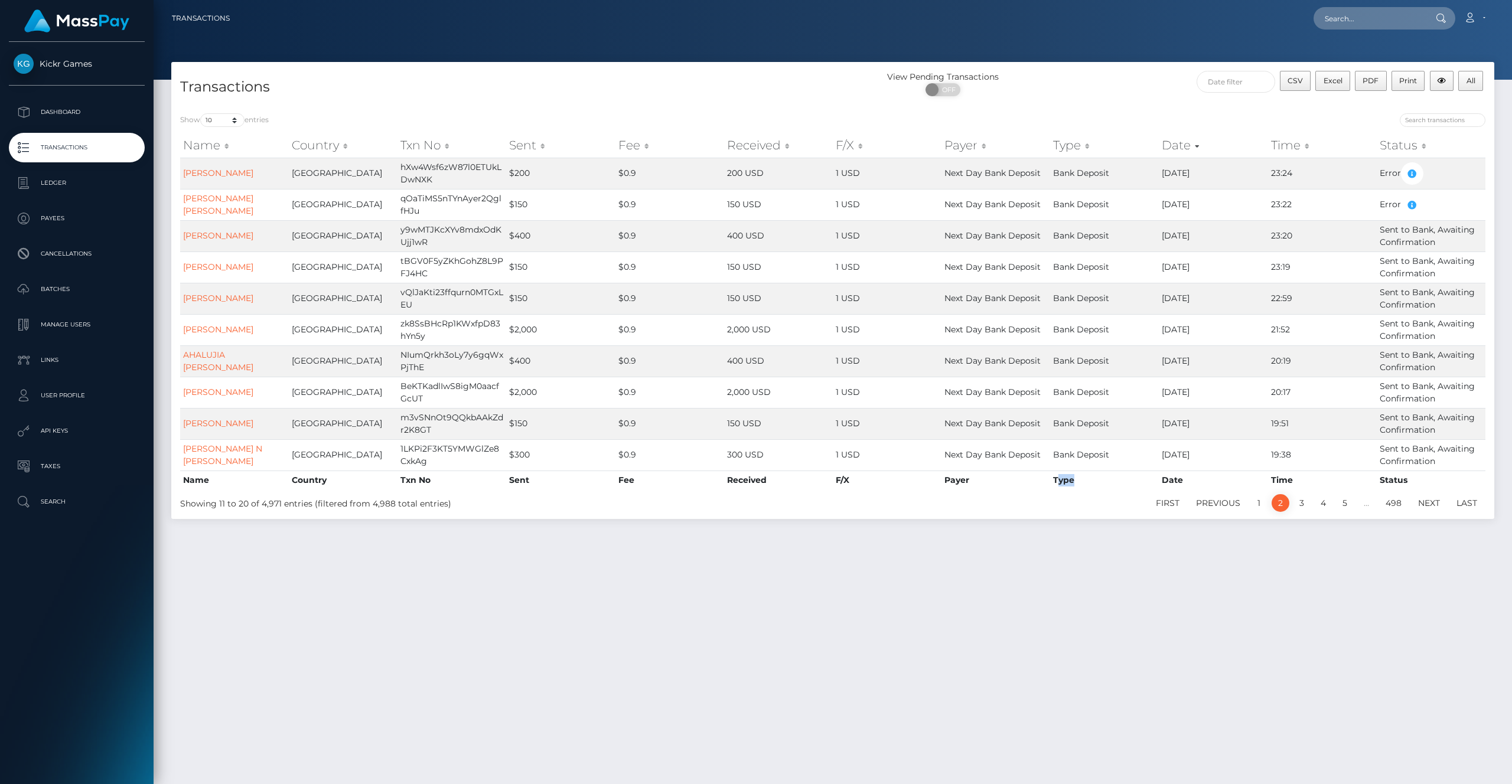
click at [1058, 485] on th "Type" at bounding box center [1105, 479] width 108 height 19
click at [1058, 496] on ul "First Previous 1 2 3 4 5 … 498 Next Last" at bounding box center [1109, 503] width 755 height 18
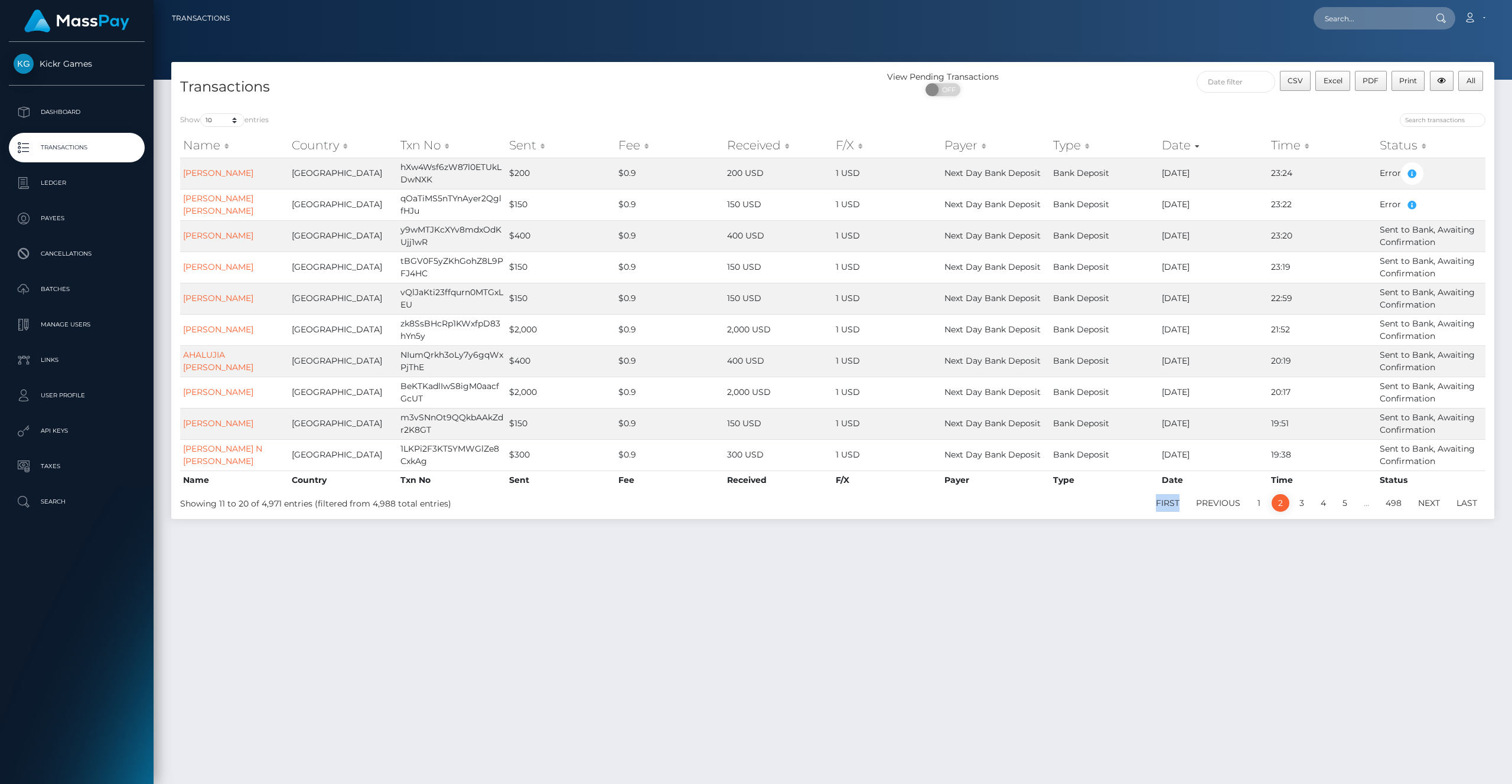
click at [1058, 496] on ul "First Previous 1 2 3 4 5 … 498 Next Last" at bounding box center [1109, 503] width 755 height 18
click at [837, 482] on th "F/X" at bounding box center [888, 479] width 108 height 19
click at [837, 520] on div "Transactions View Pending Transactions ON OFF CSV Excel PDF Print All Show 10 2…" at bounding box center [833, 297] width 1341 height 469
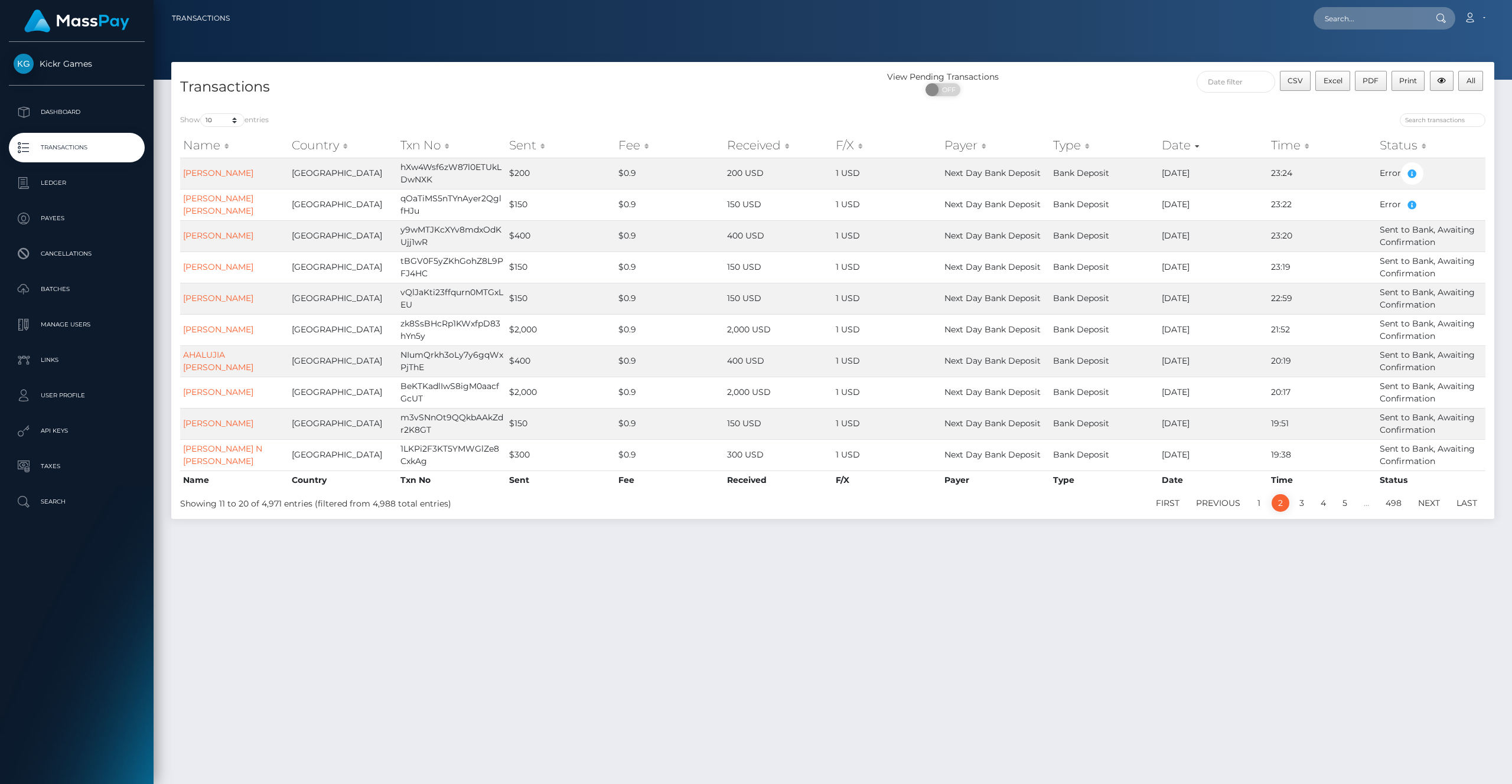
click at [840, 479] on th "F/X" at bounding box center [888, 479] width 108 height 19
click at [840, 509] on ul "First Previous 1 2 3 4 5 … 498 Next Last" at bounding box center [1109, 503] width 755 height 18
click at [747, 485] on th "Received" at bounding box center [778, 479] width 108 height 19
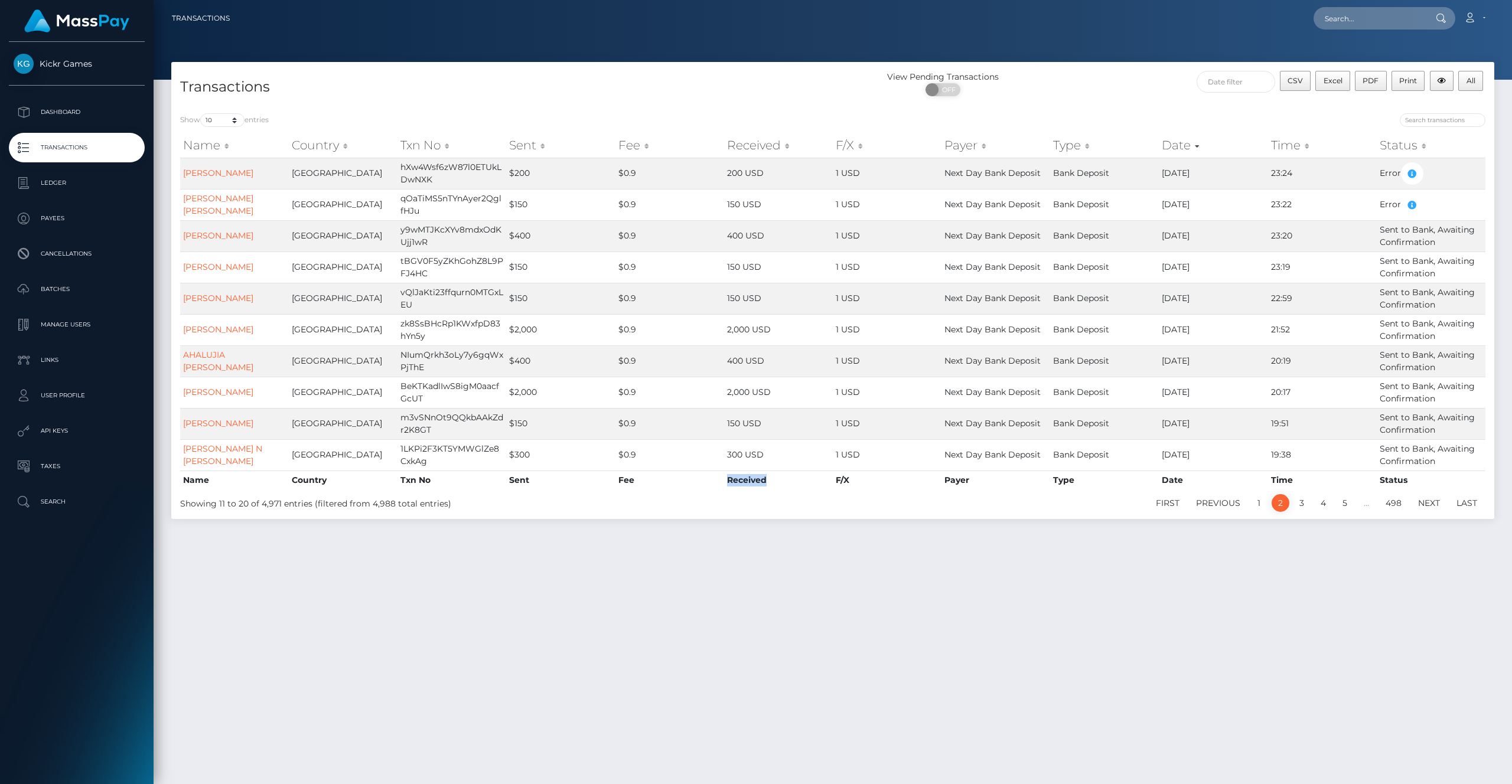
click at [796, 535] on div "Transactions View Pending Transactions ON OFF CSV Excel PDF Print All Show 10 2…" at bounding box center [833, 418] width 1359 height 712
click at [252, 207] on link "JOSE Jesus MARTINEZ" at bounding box center [218, 204] width 70 height 23
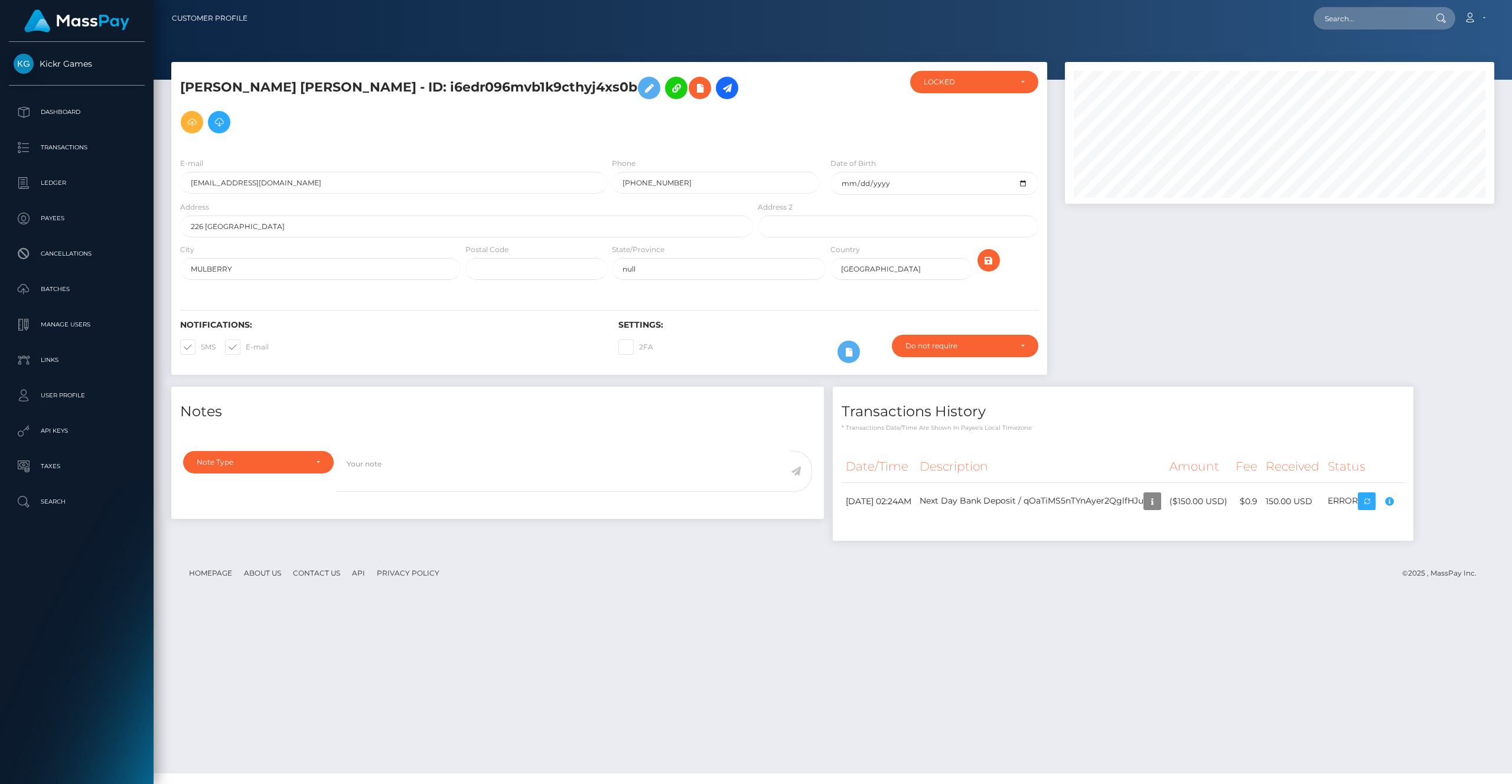
scroll to position [142, 429]
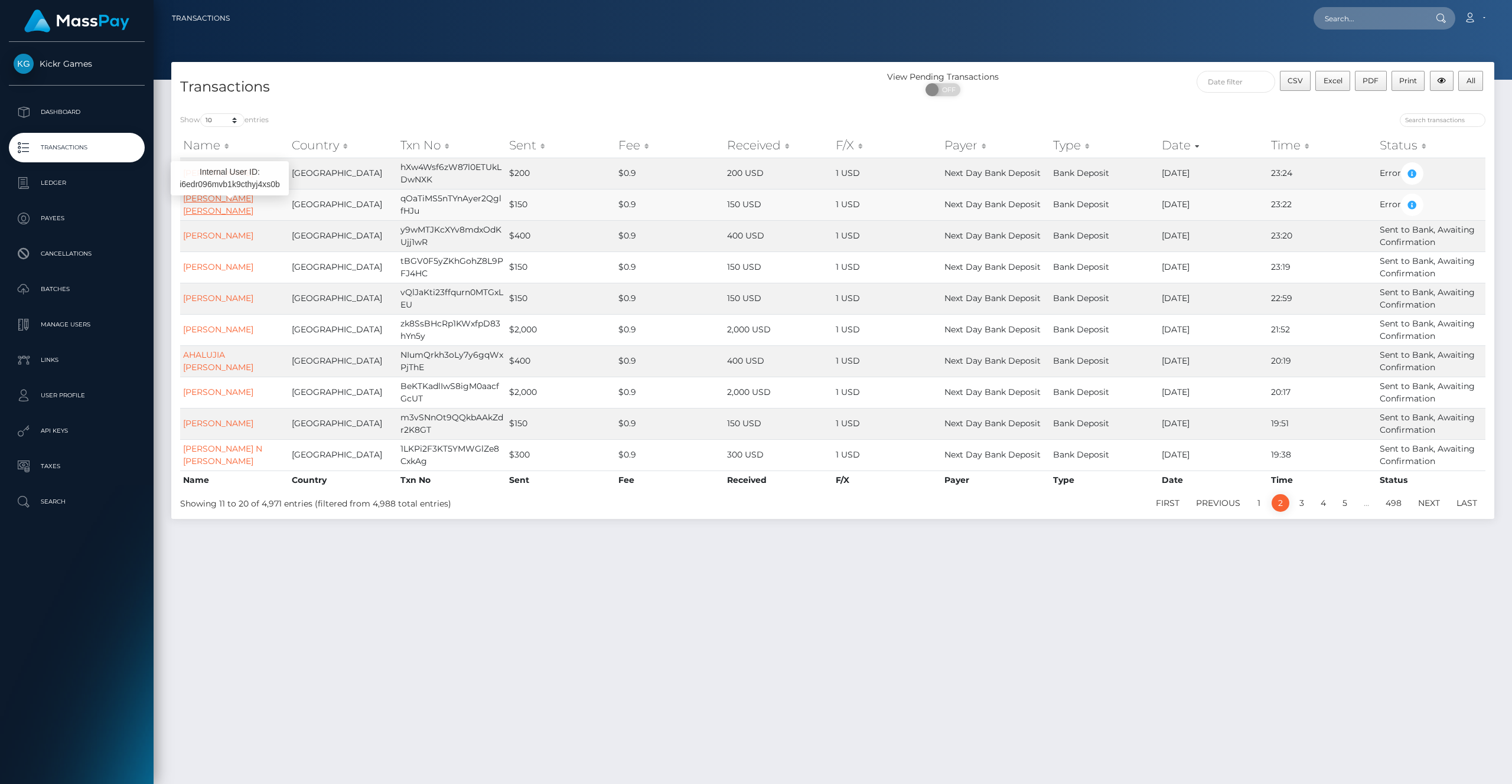
click at [252, 201] on link "[PERSON_NAME] [PERSON_NAME]" at bounding box center [218, 204] width 70 height 23
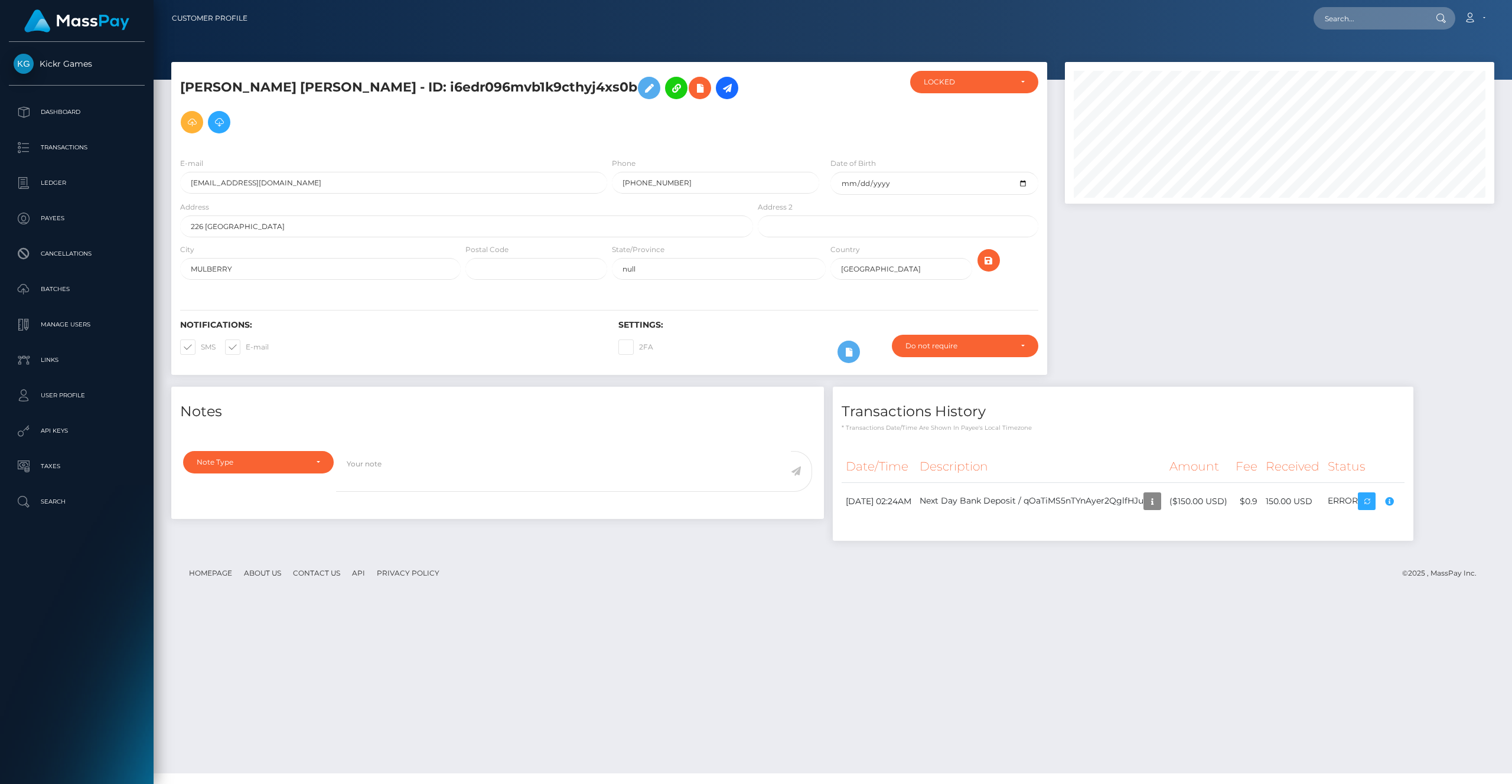
scroll to position [142, 429]
click at [1160, 494] on icon "button" at bounding box center [1152, 501] width 14 height 15
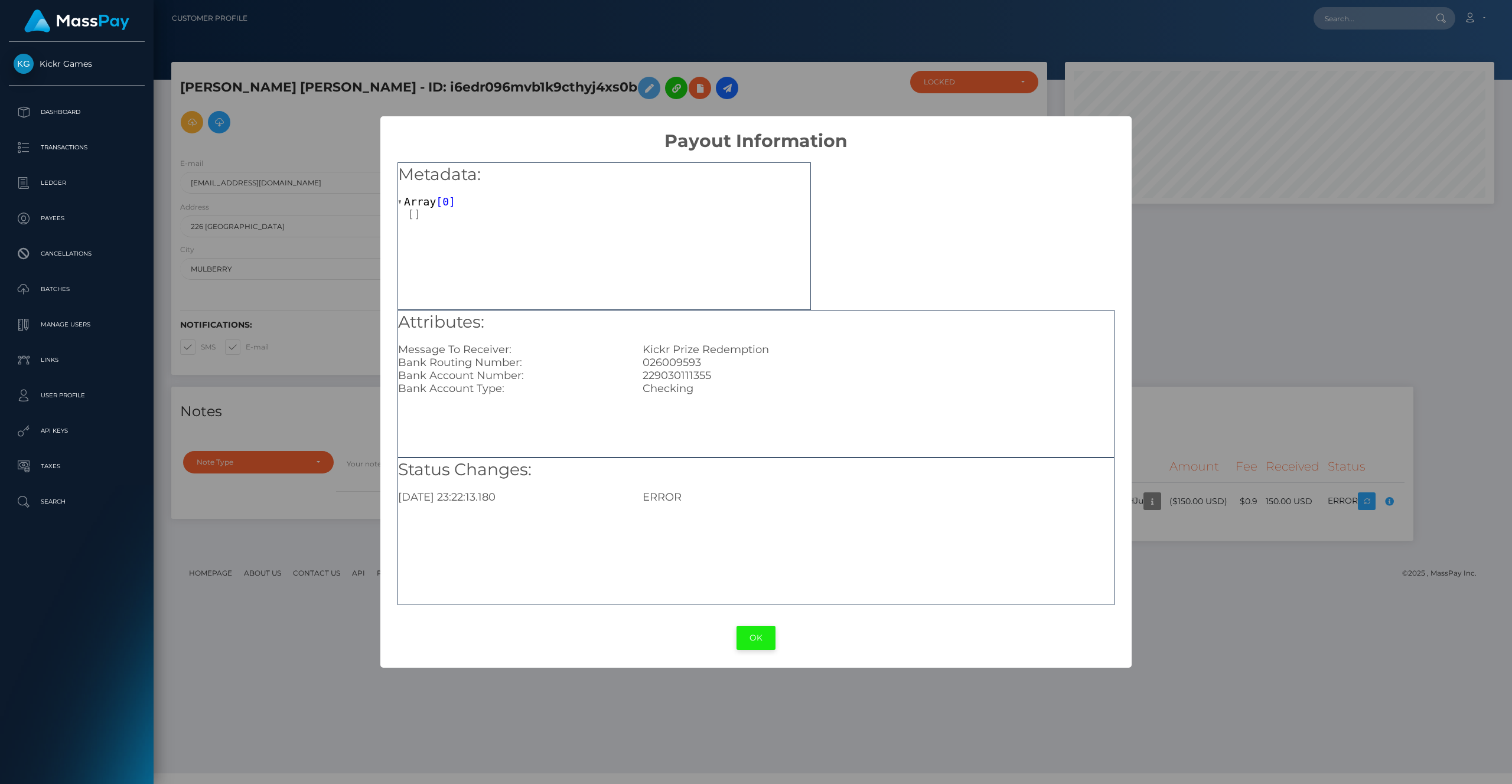
click at [754, 639] on button "OK" at bounding box center [756, 638] width 39 height 25
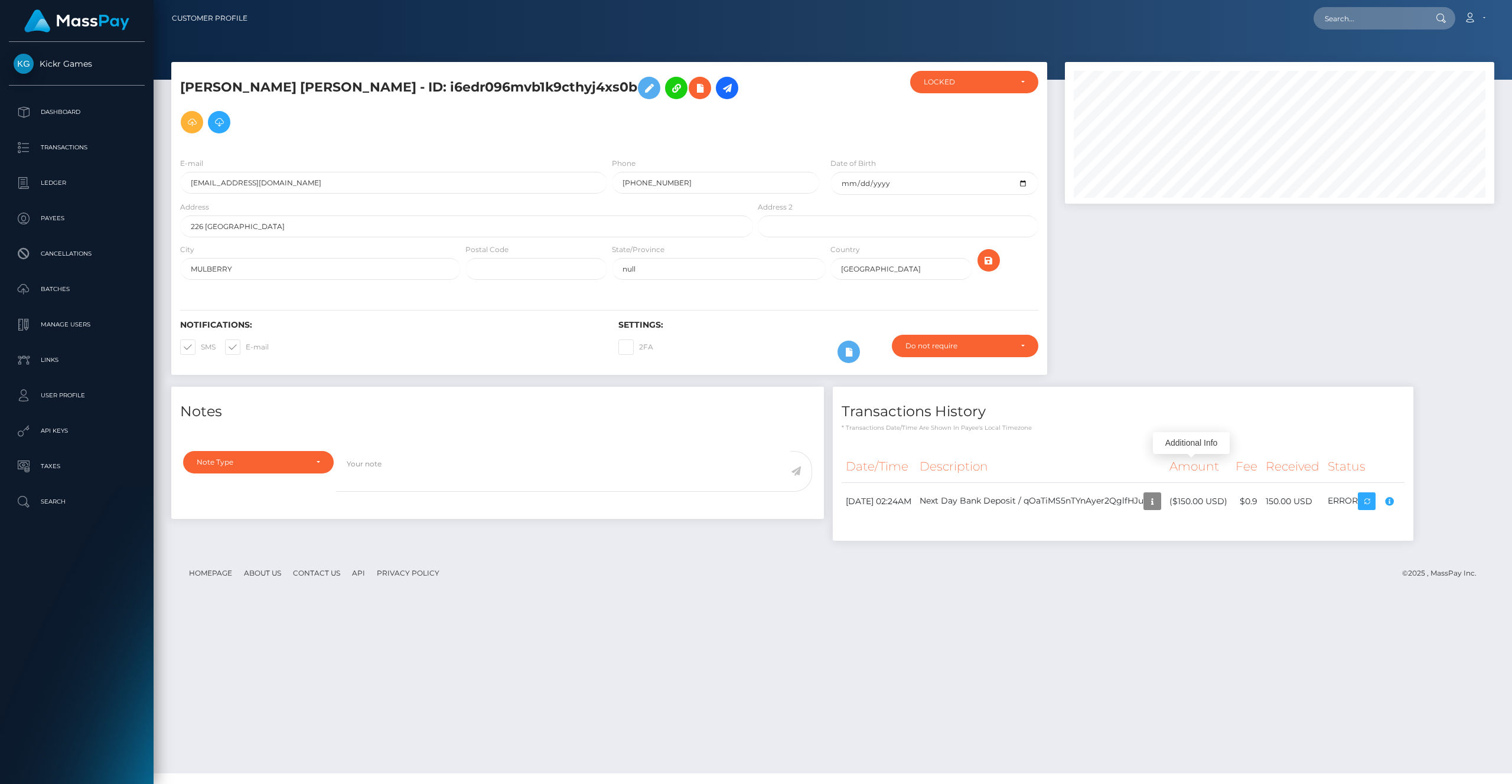
click at [1192, 271] on div at bounding box center [1279, 224] width 447 height 324
click at [481, 321] on div "Notifications: SMS E-mail" at bounding box center [391, 345] width 438 height 49
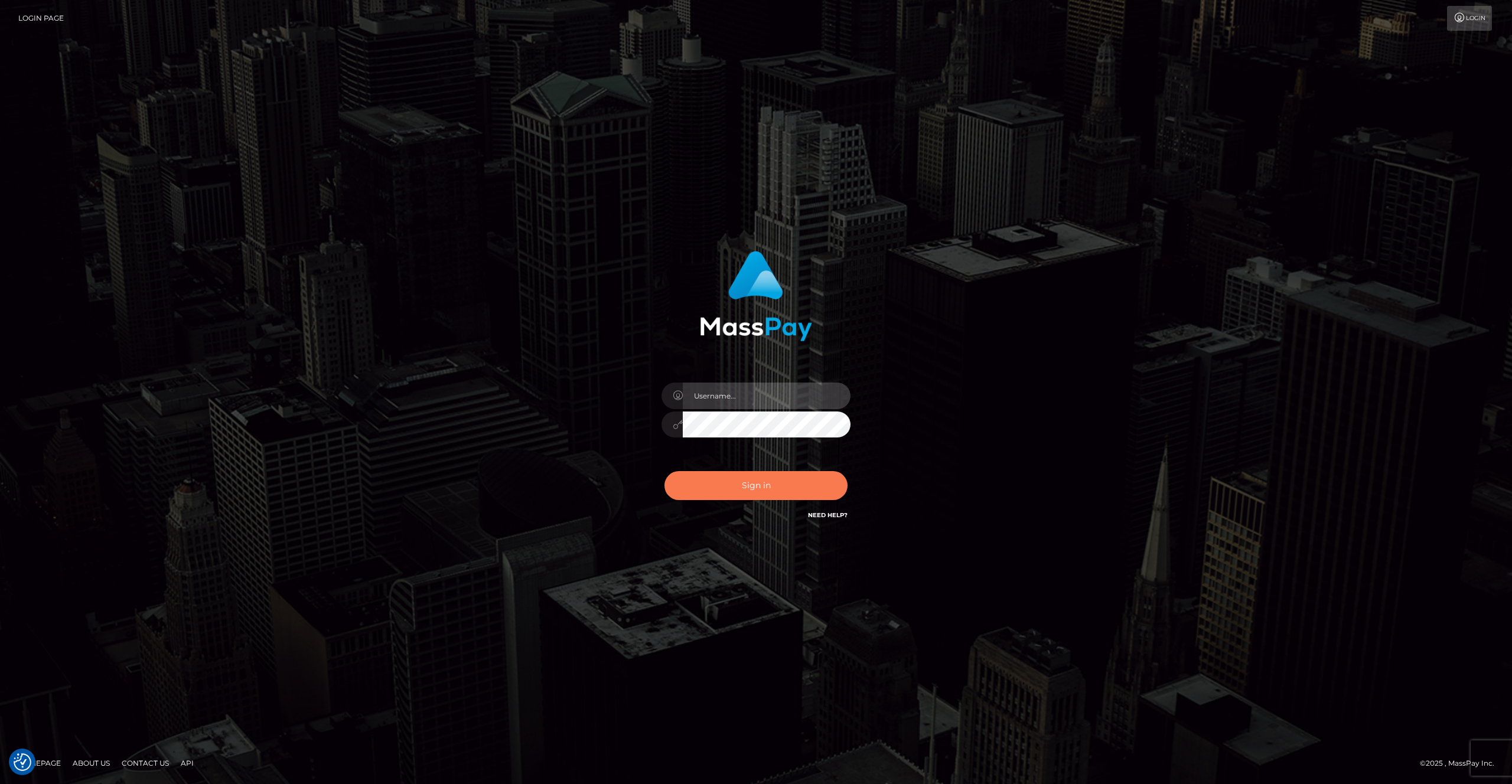
type input "calum.[PERSON_NAME]"
click at [767, 487] on button "Sign in" at bounding box center [756, 485] width 183 height 29
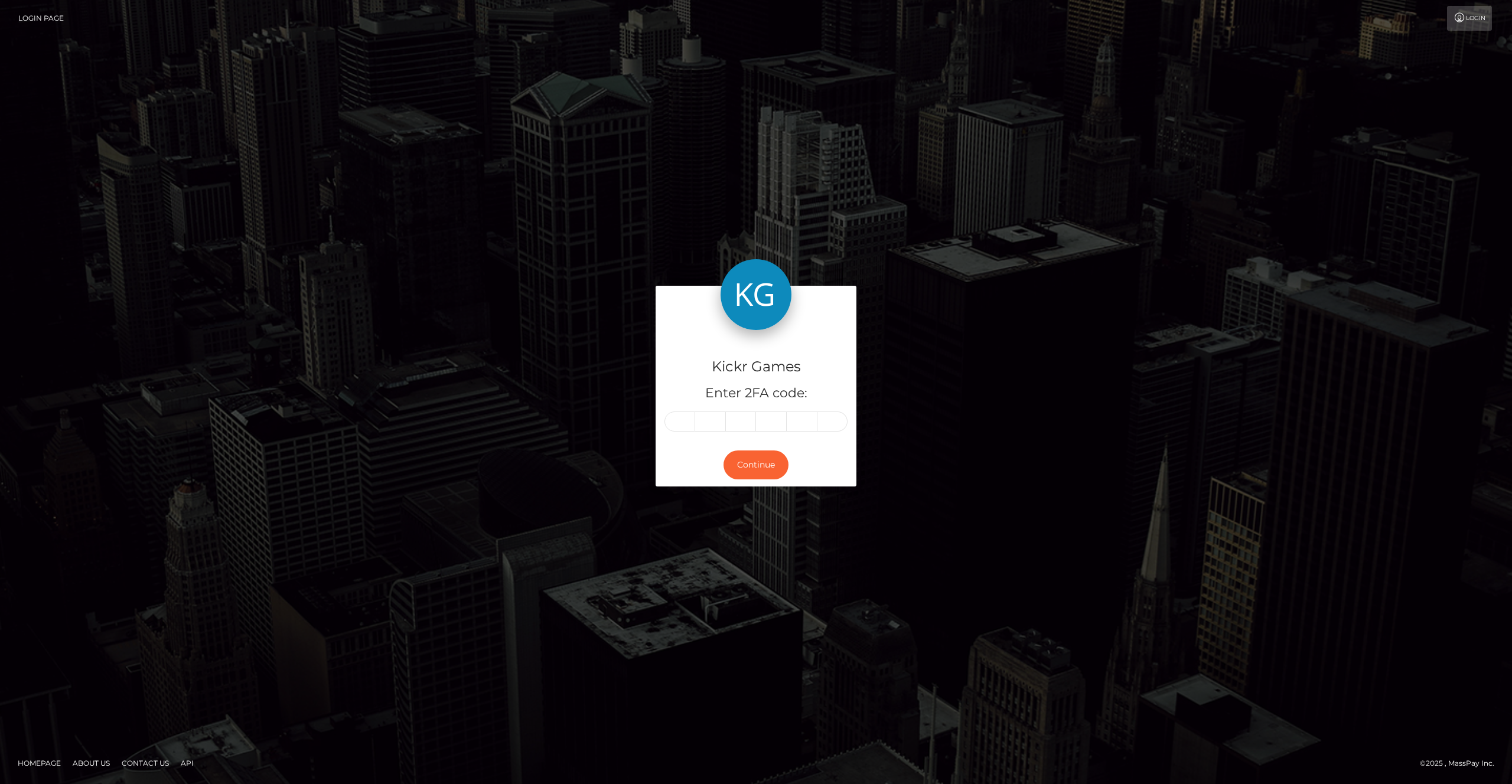
click at [684, 420] on input "text" at bounding box center [680, 422] width 31 height 20
type input "2"
type input "9"
type input "7"
type input "0"
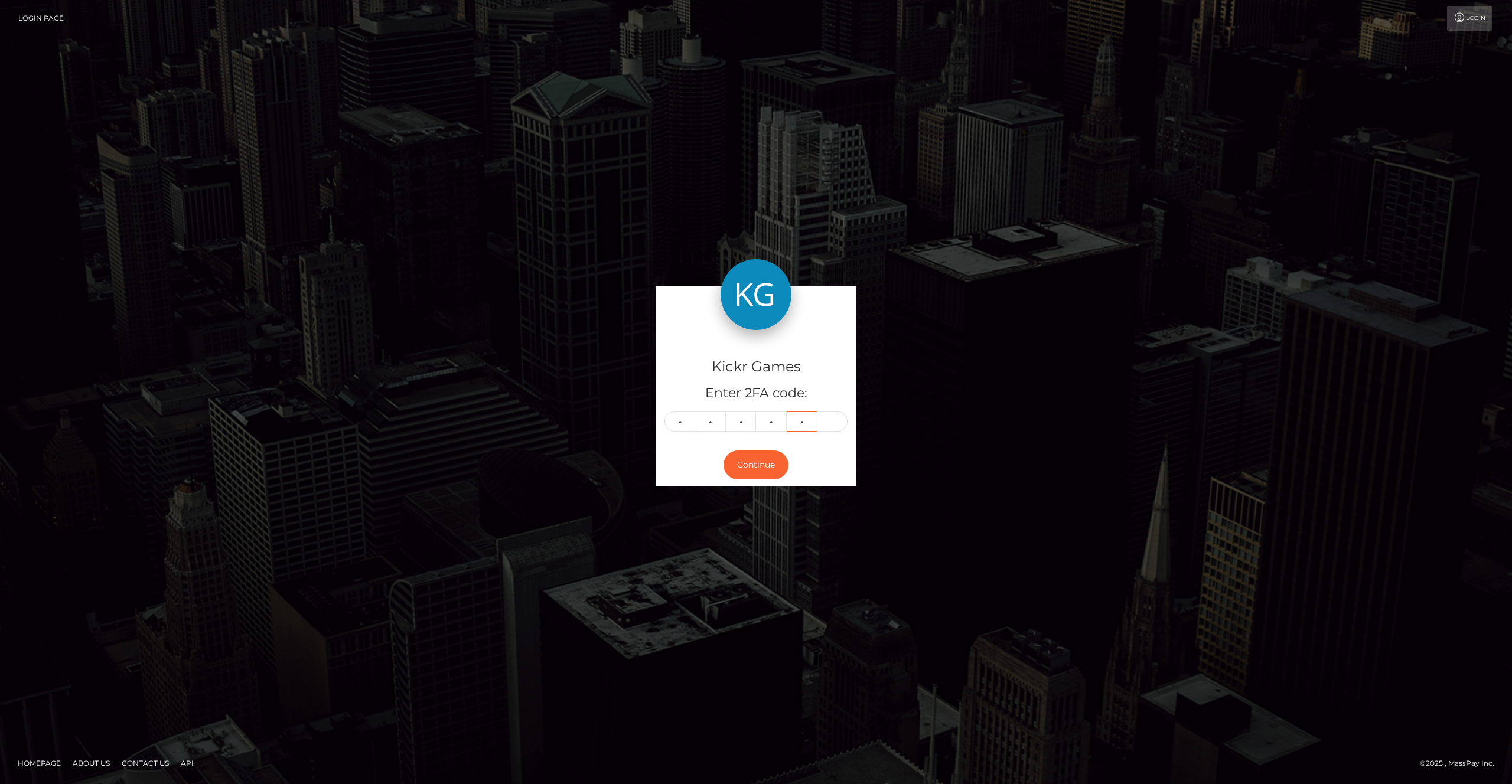
type input "7"
type input "4"
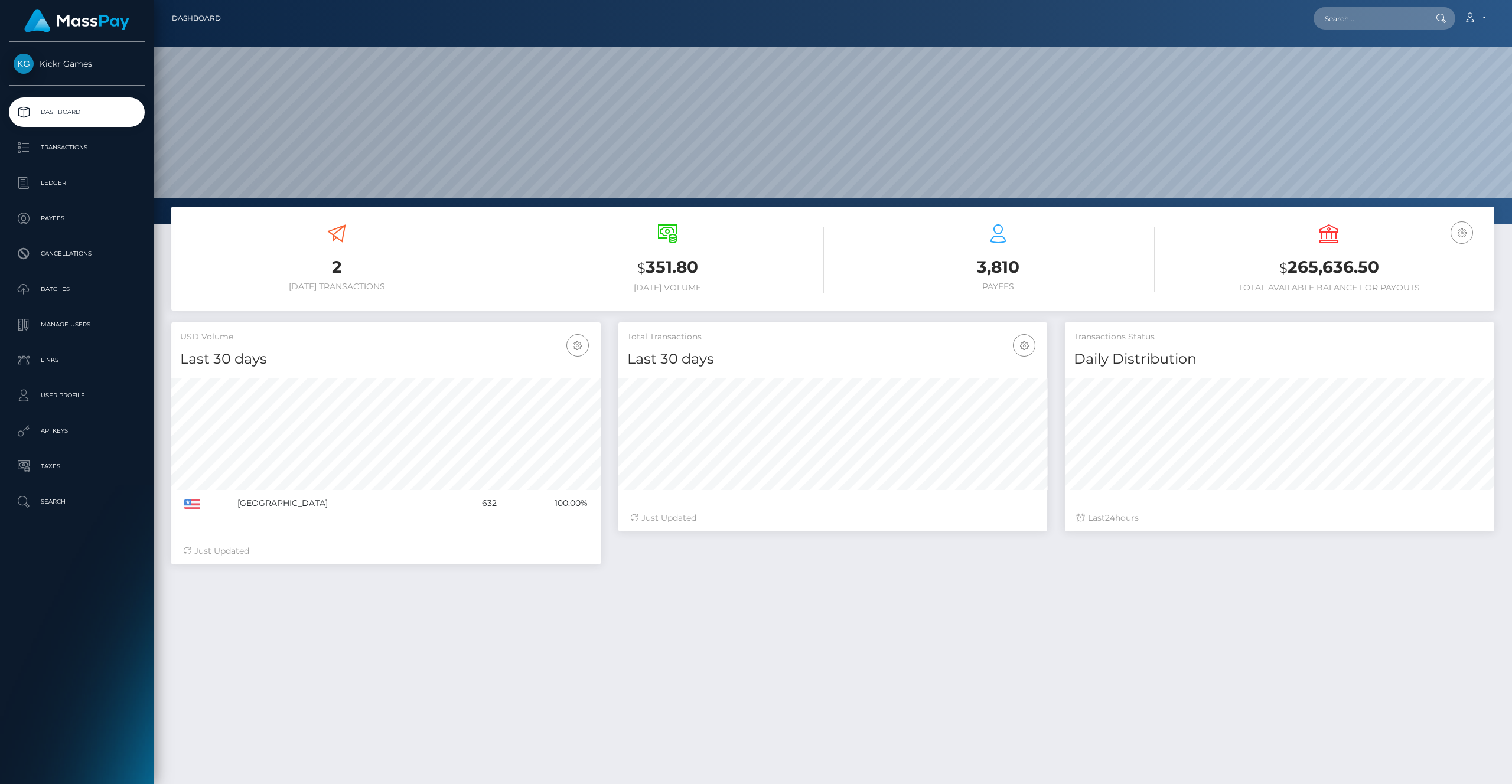
scroll to position [209, 429]
click at [74, 147] on p "Transactions" at bounding box center [77, 148] width 126 height 18
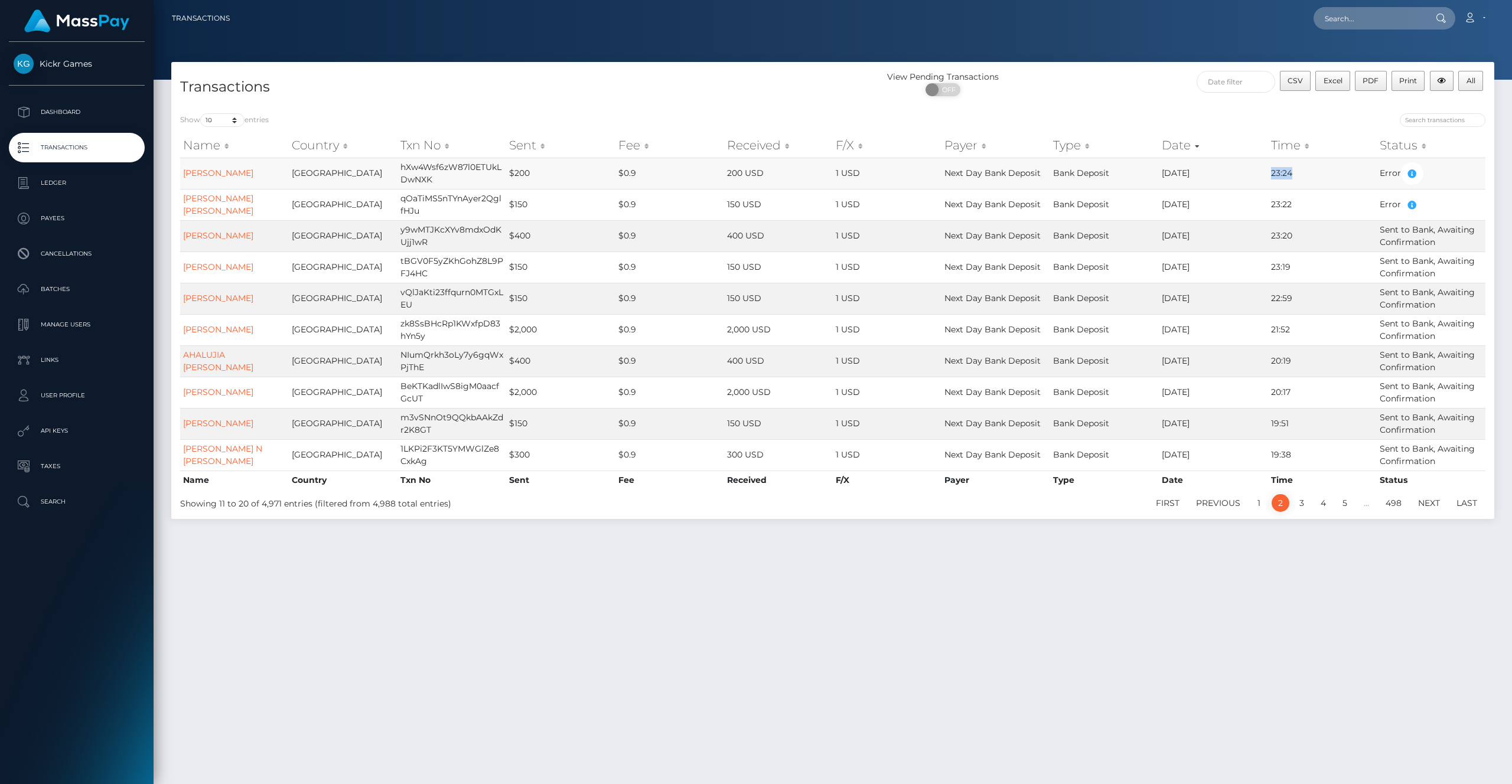
drag, startPoint x: 1293, startPoint y: 172, endPoint x: 1272, endPoint y: 172, distance: 21.0
click at [1272, 172] on td "23:24" at bounding box center [1323, 174] width 108 height 32
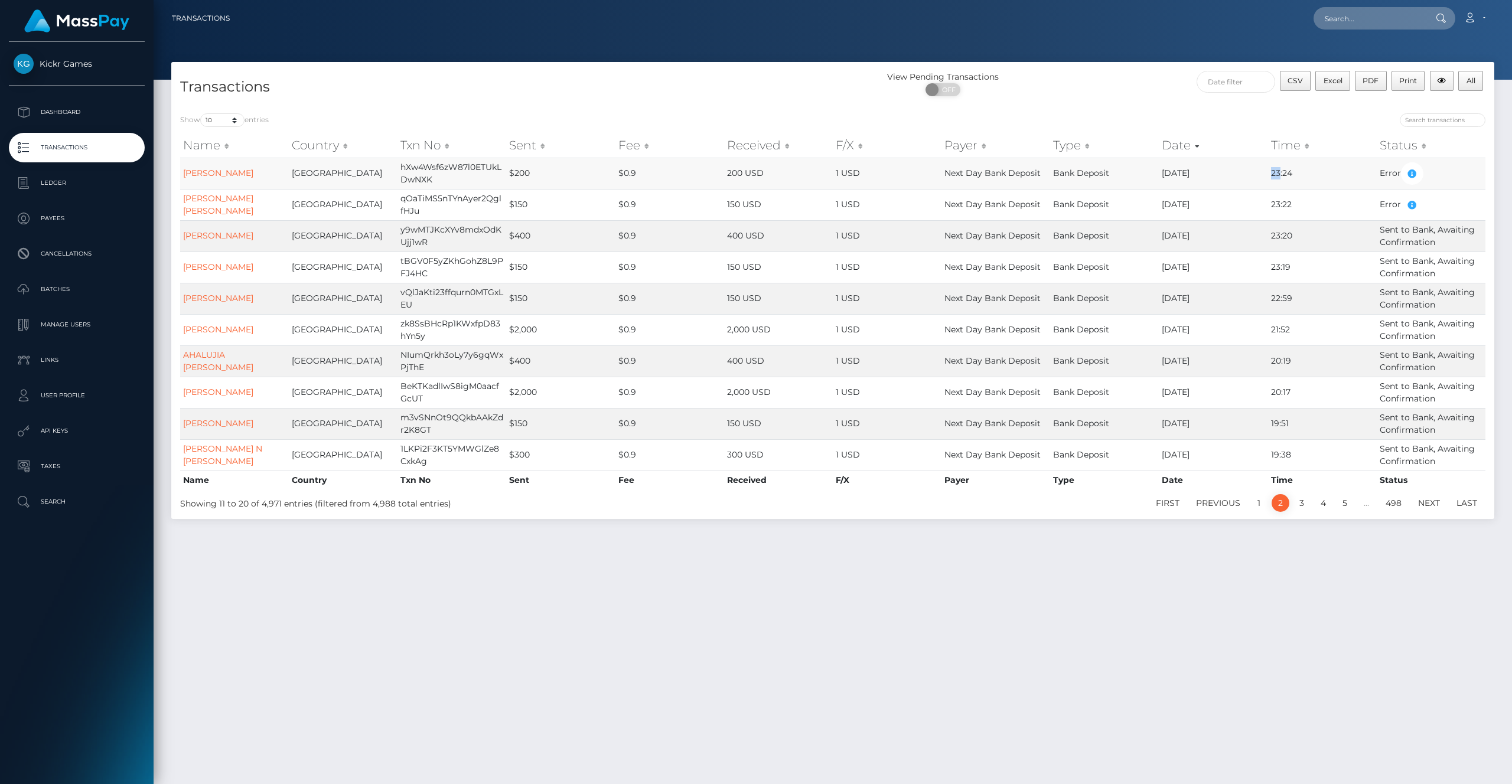
click at [1285, 178] on td "23:24" at bounding box center [1323, 174] width 108 height 32
click at [1285, 199] on td "23:22" at bounding box center [1323, 205] width 108 height 32
click at [1278, 199] on td "23:22" at bounding box center [1323, 205] width 108 height 32
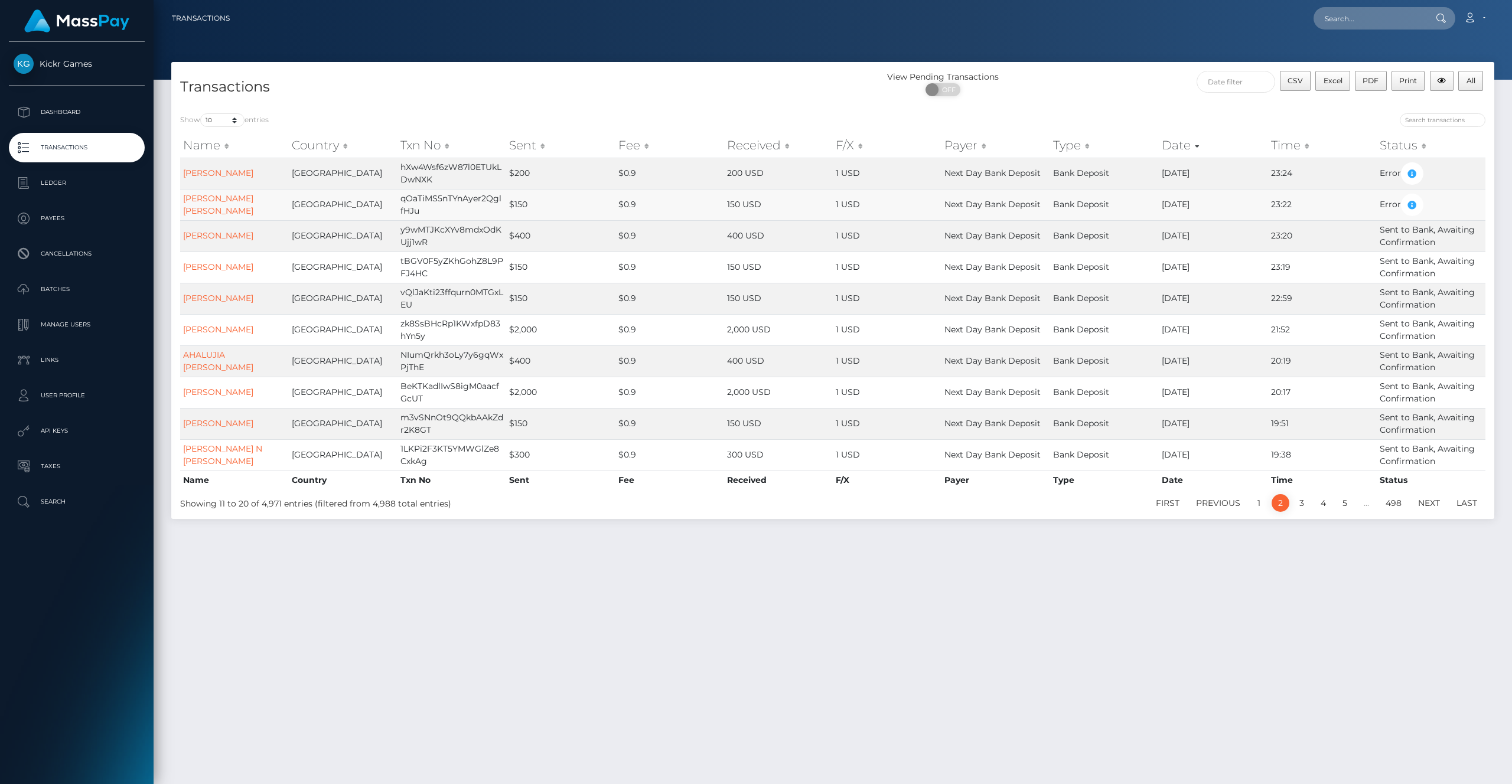
click at [1278, 199] on td "23:22" at bounding box center [1323, 205] width 108 height 32
click at [1287, 202] on td "23:22" at bounding box center [1323, 205] width 108 height 32
click at [782, 57] on div at bounding box center [833, 39] width 1359 height 80
click at [742, 70] on div "Transactions View Pending Transactions ON OFF CSV Excel PDF Print All" at bounding box center [833, 83] width 1324 height 42
click at [1267, 121] on div at bounding box center [1164, 121] width 644 height 17
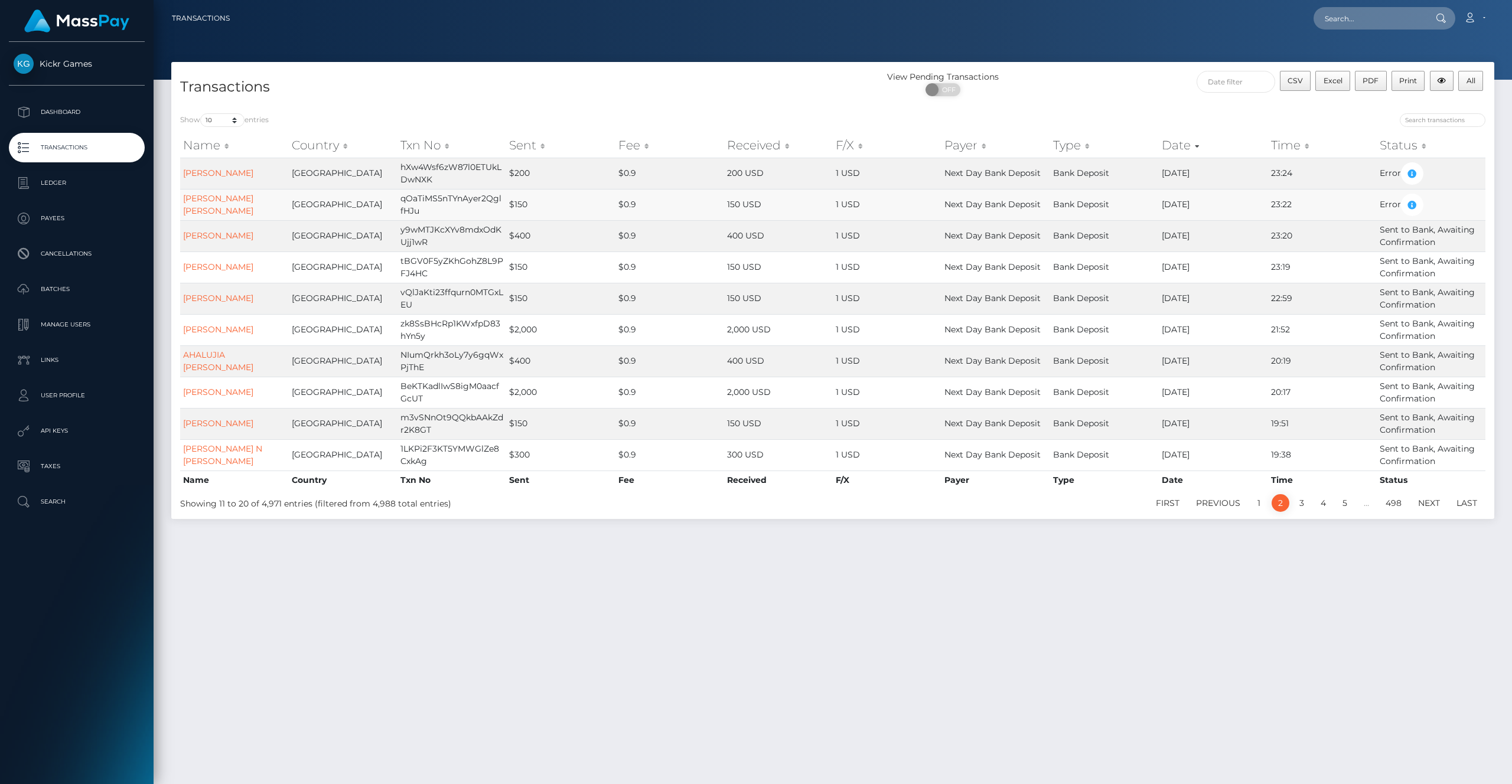
click at [745, 204] on td "150 USD" at bounding box center [778, 205] width 108 height 32
click at [741, 205] on td "150 USD" at bounding box center [778, 205] width 108 height 32
click at [741, 211] on td "150 USD" at bounding box center [778, 205] width 108 height 32
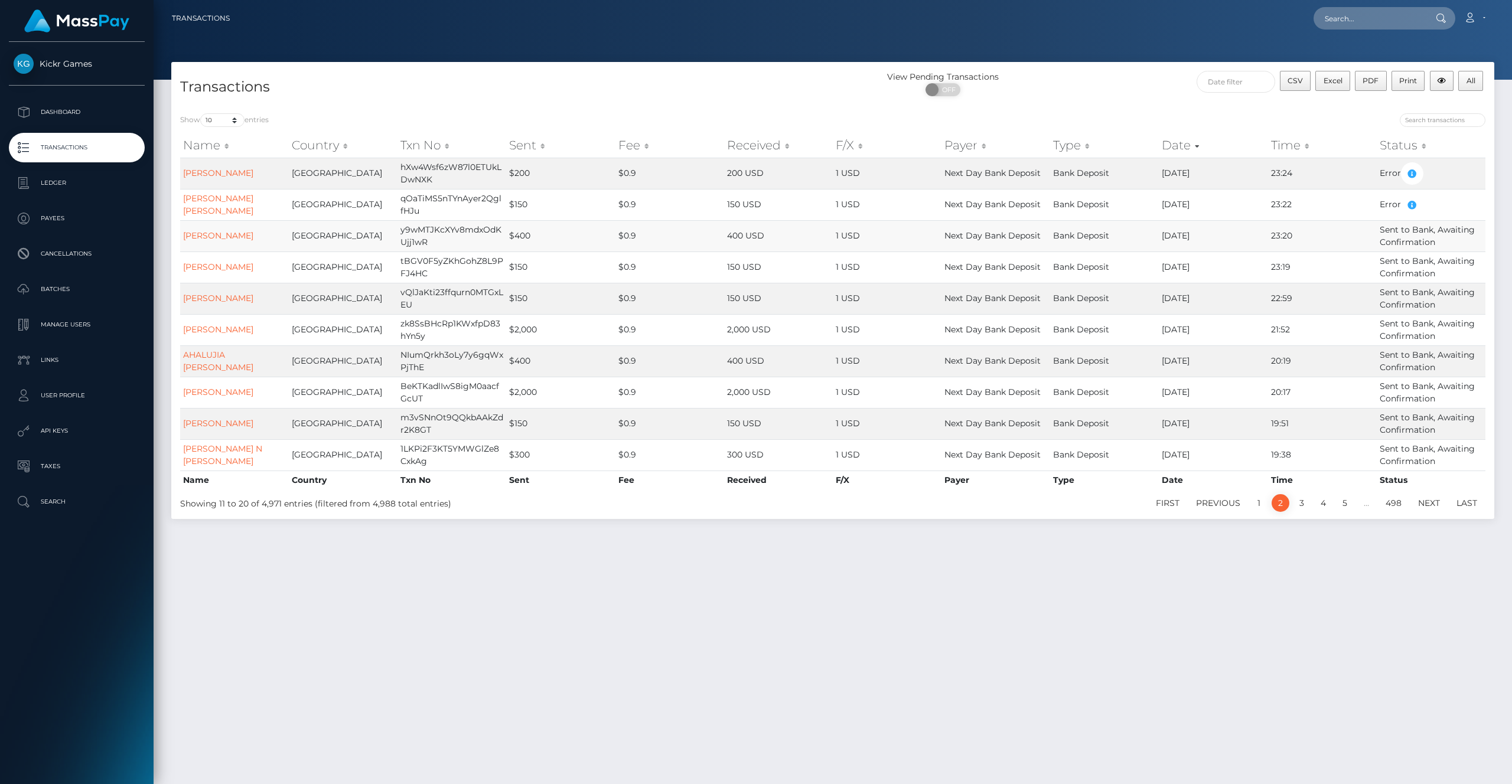
click at [744, 238] on td "400 USD" at bounding box center [778, 236] width 108 height 32
click at [745, 262] on td "150 USD" at bounding box center [778, 267] width 108 height 32
click at [739, 269] on td "150 USD" at bounding box center [778, 267] width 108 height 32
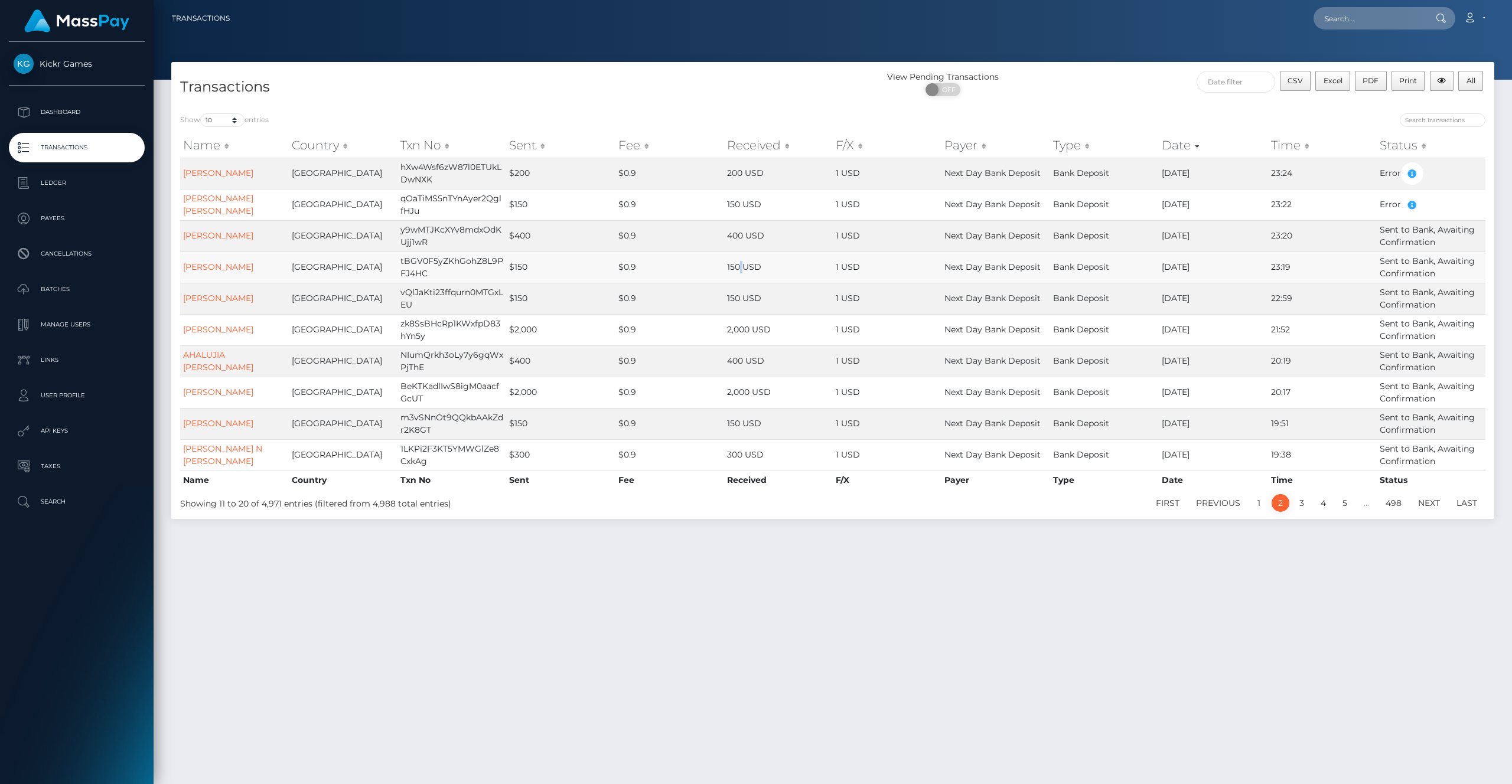
click at [739, 273] on td "150 USD" at bounding box center [778, 267] width 108 height 32
click at [1323, 182] on td "23:24" at bounding box center [1323, 174] width 108 height 32
click at [1412, 208] on icon "button" at bounding box center [1412, 205] width 14 height 15
click at [1385, 204] on td "Error" at bounding box center [1431, 205] width 108 height 32
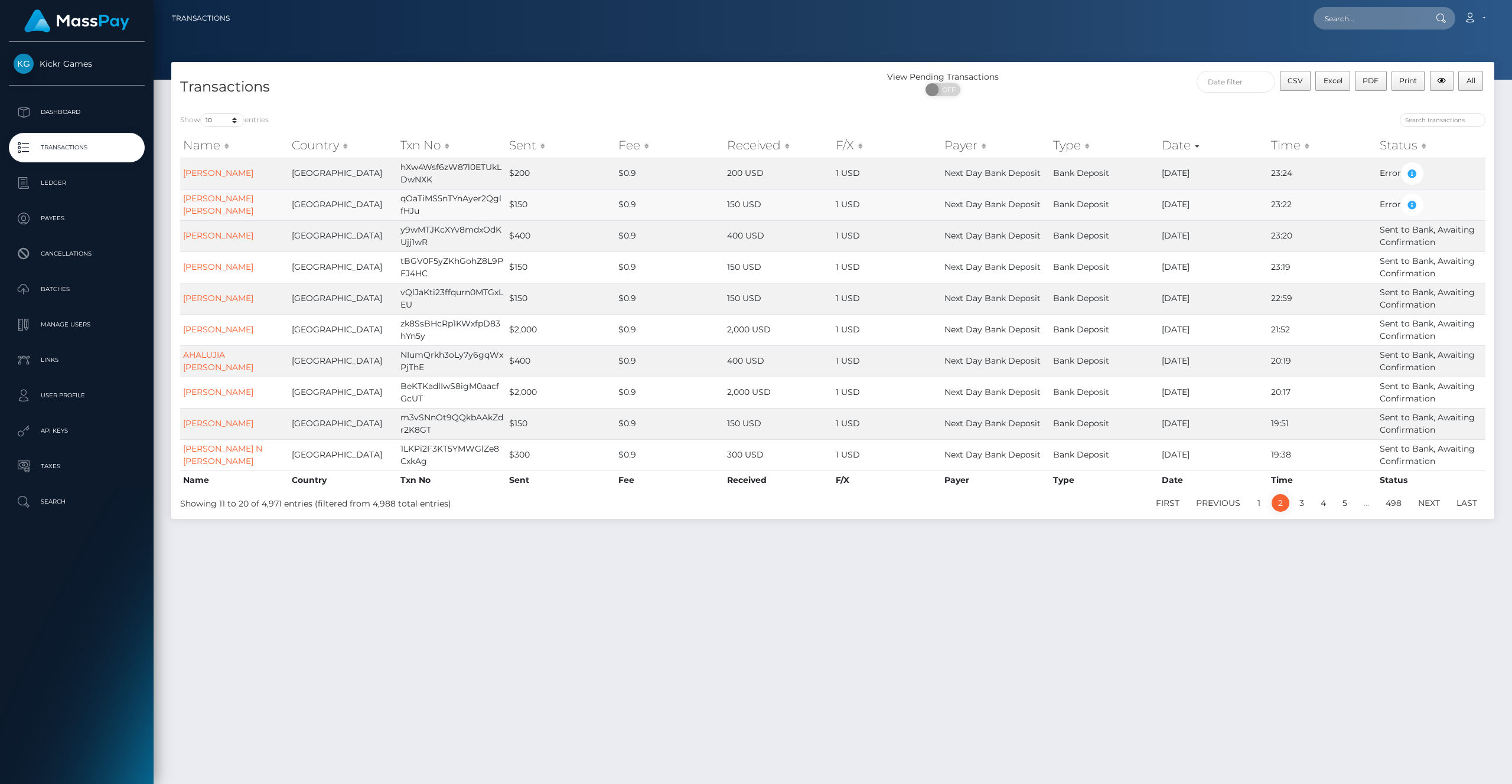
click at [1280, 203] on td "23:22" at bounding box center [1323, 205] width 108 height 32
click at [1296, 224] on td "23:20" at bounding box center [1323, 236] width 108 height 32
click at [813, 107] on div "Show 10 25 50 100 250 500 1,000 3,500 entries Name Country Txn No Sent Fee Rece…" at bounding box center [833, 312] width 1324 height 415
click at [735, 71] on div "Transactions" at bounding box center [502, 88] width 662 height 34
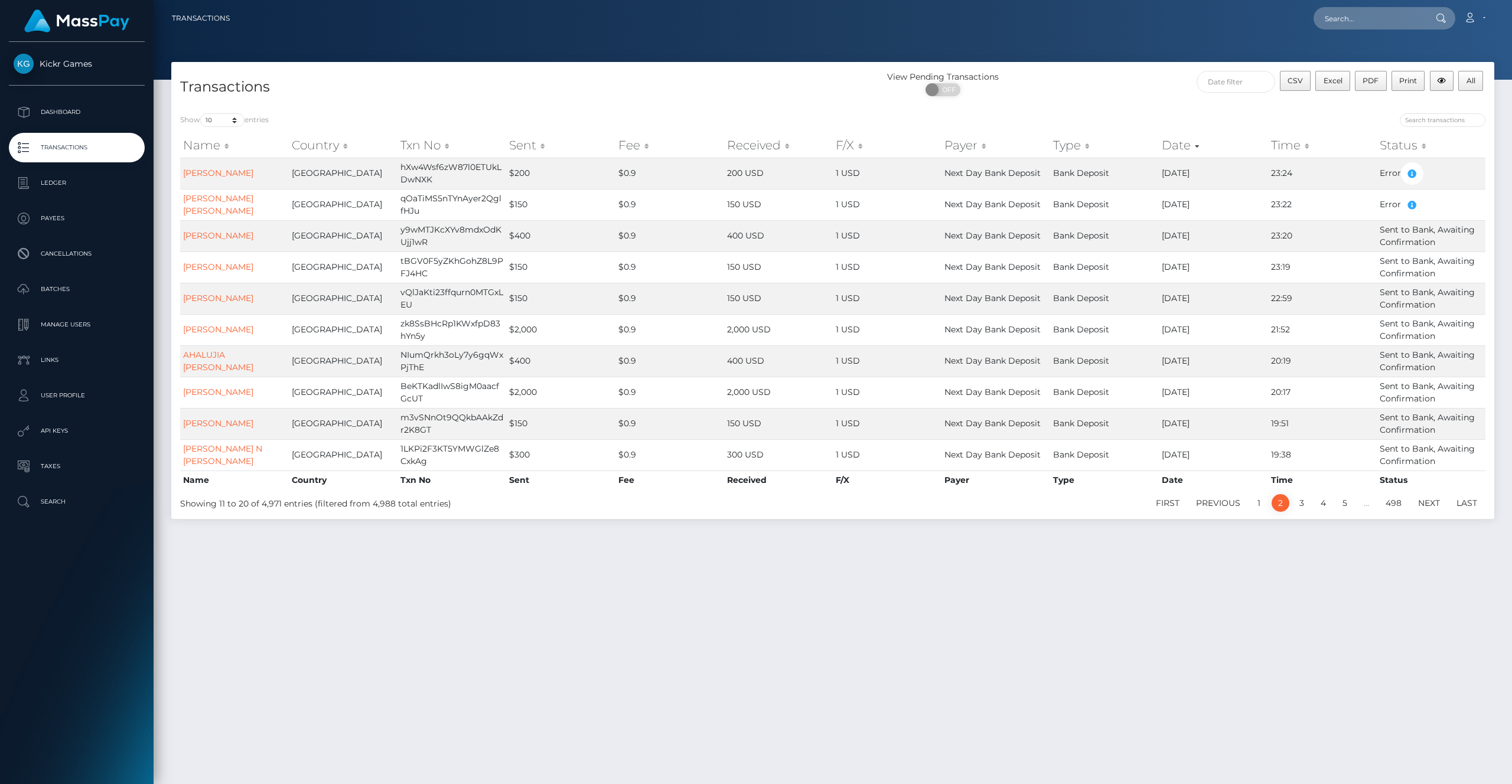
click at [1187, 110] on div "Show 10 25 50 100 250 500 1,000 3,500 entries Name Country Txn No Sent Fee Rece…" at bounding box center [833, 312] width 1324 height 415
click at [1091, 91] on div "View Pending Transactions ON OFF" at bounding box center [998, 87] width 330 height 32
click at [860, 76] on div "View Pending Transactions" at bounding box center [943, 77] width 220 height 13
